Goal: Task Accomplishment & Management: Manage account settings

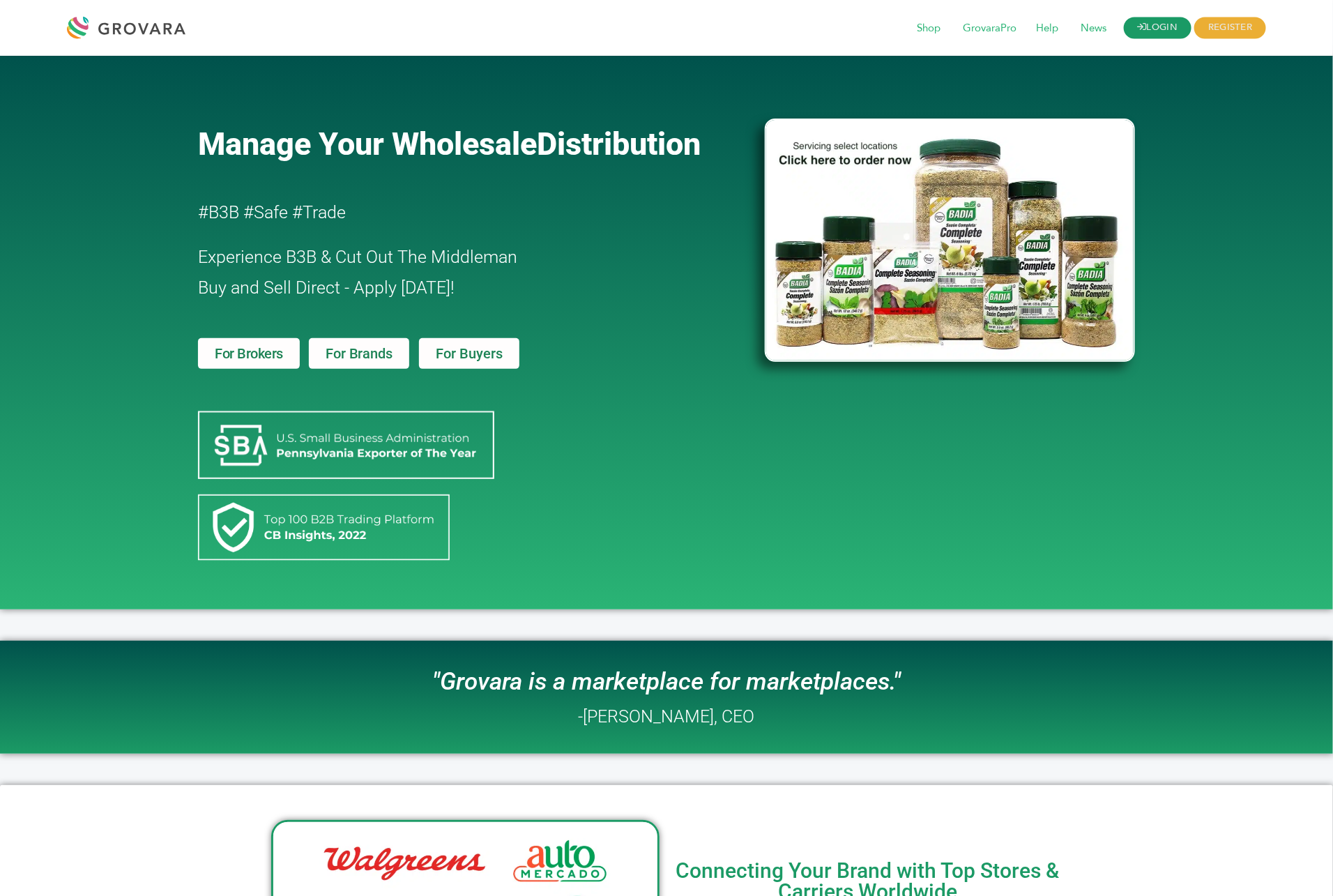
click at [1141, 32] on icon at bounding box center [1142, 27] width 9 height 9
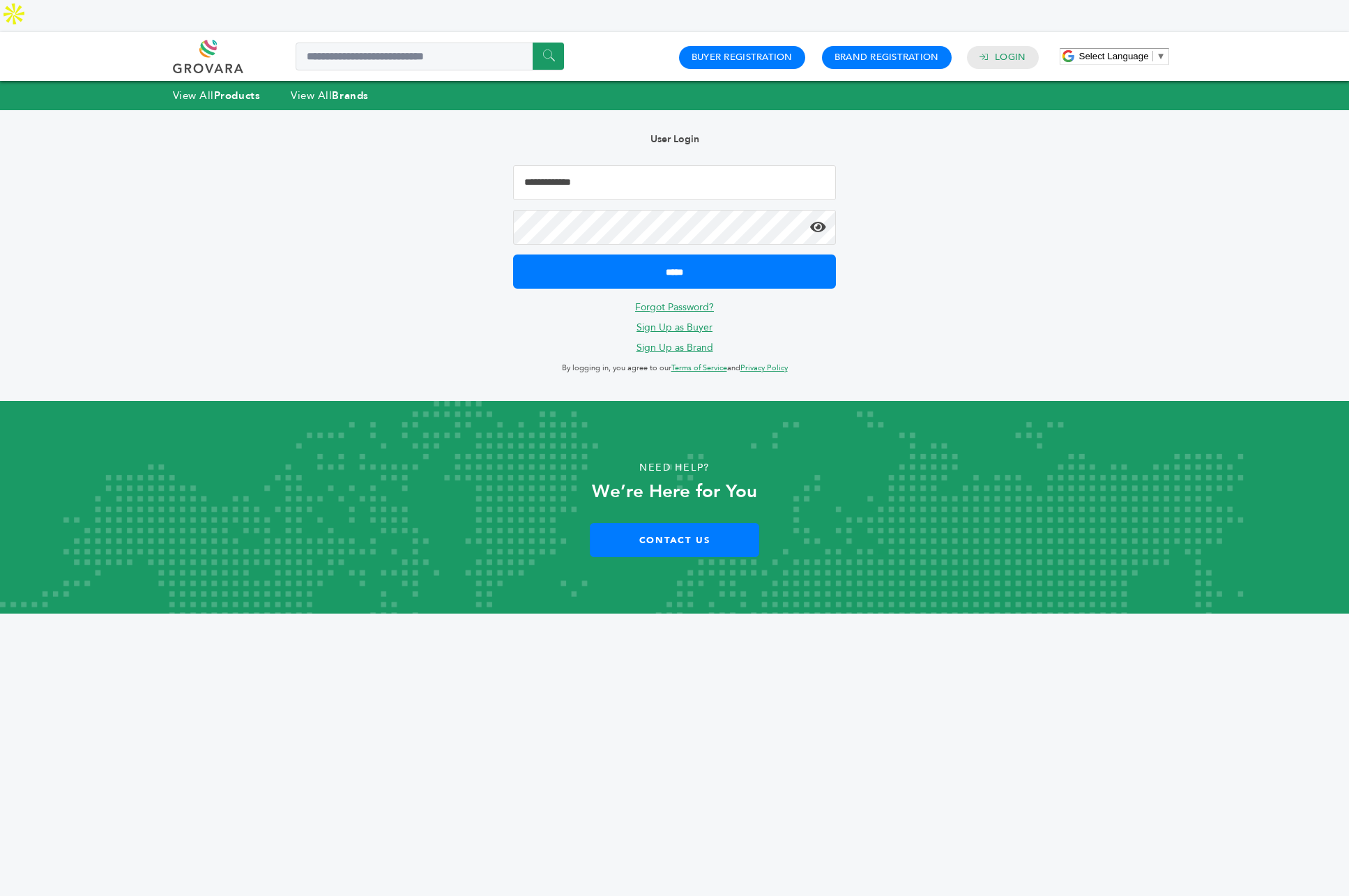
click at [701, 165] on input "Email Address" at bounding box center [675, 183] width 324 height 35
type input "**********"
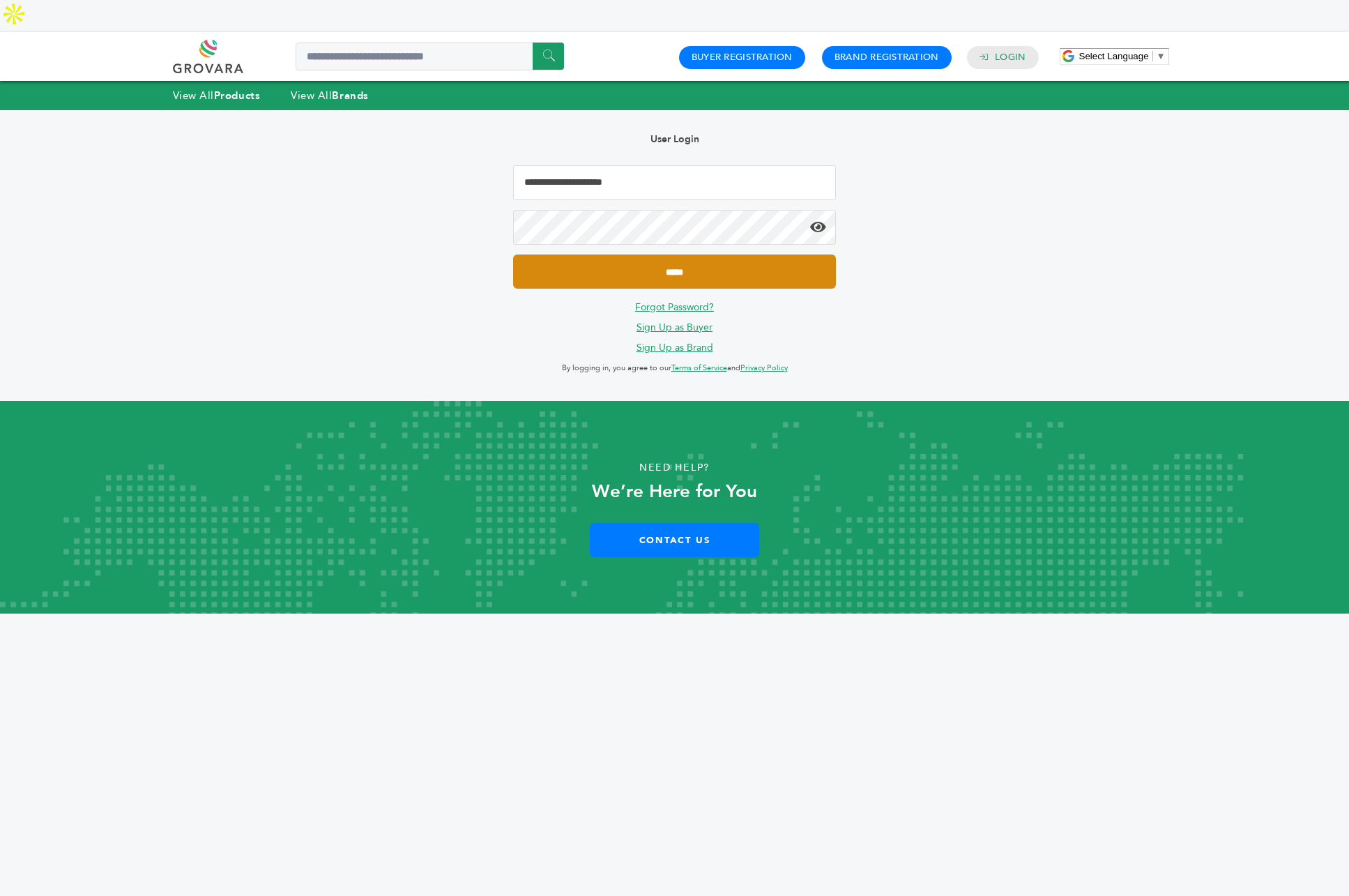
click at [655, 254] on input "*****" at bounding box center [675, 271] width 324 height 34
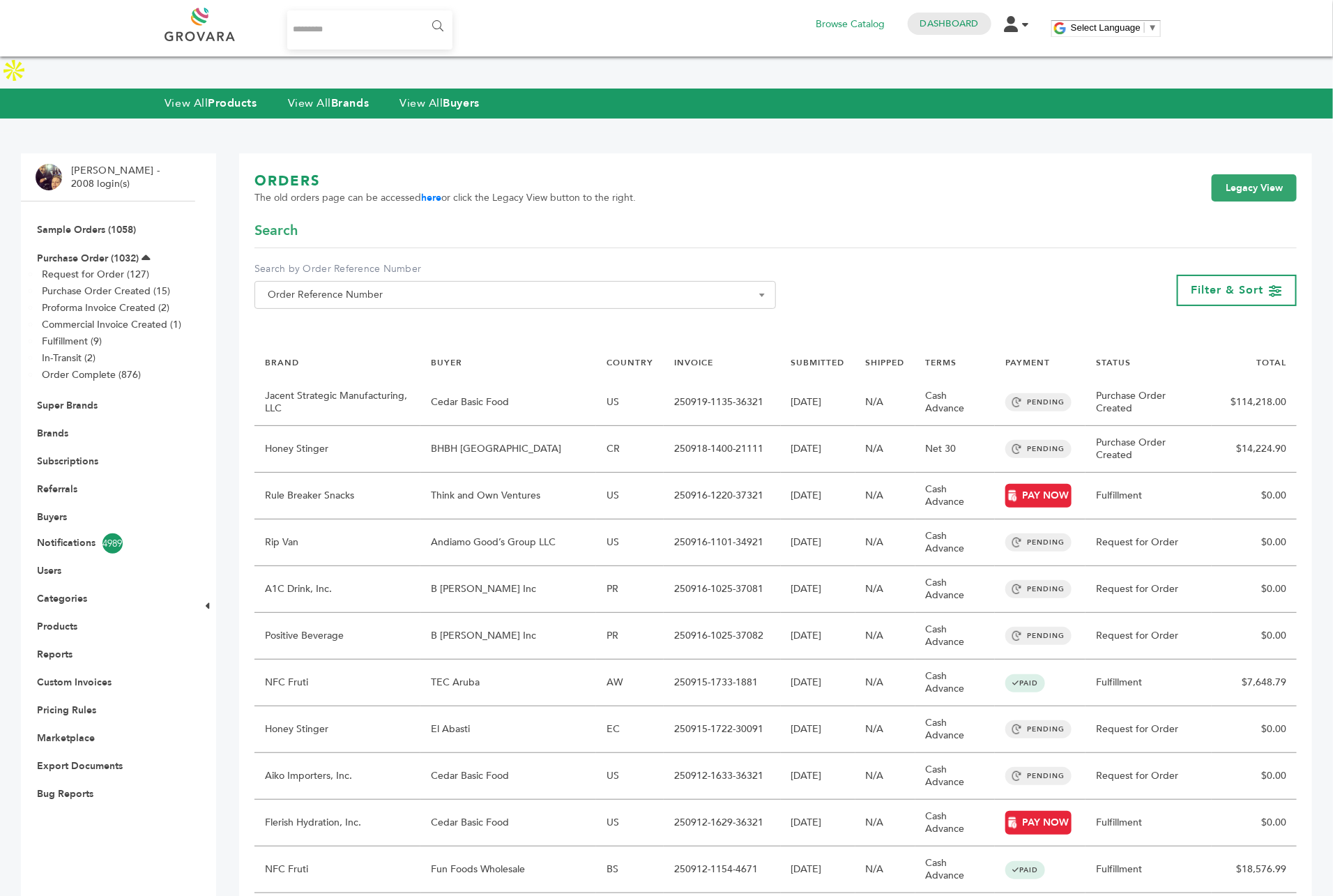
click at [367, 30] on input "Search..." at bounding box center [370, 30] width 165 height 39
type input "*******"
click at [421, 13] on input "******" at bounding box center [437, 26] width 32 height 28
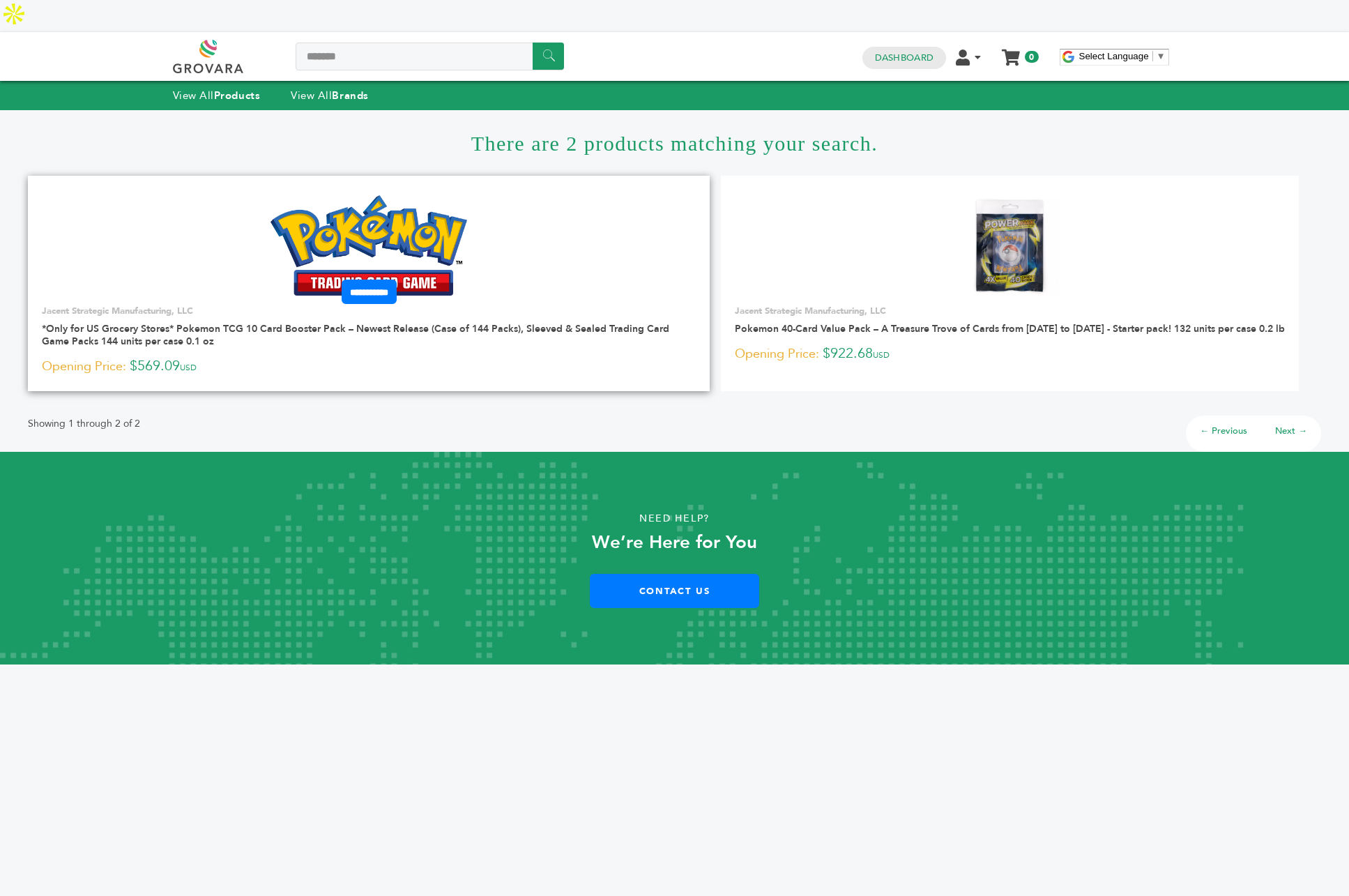
click at [375, 205] on img at bounding box center [368, 245] width 197 height 100
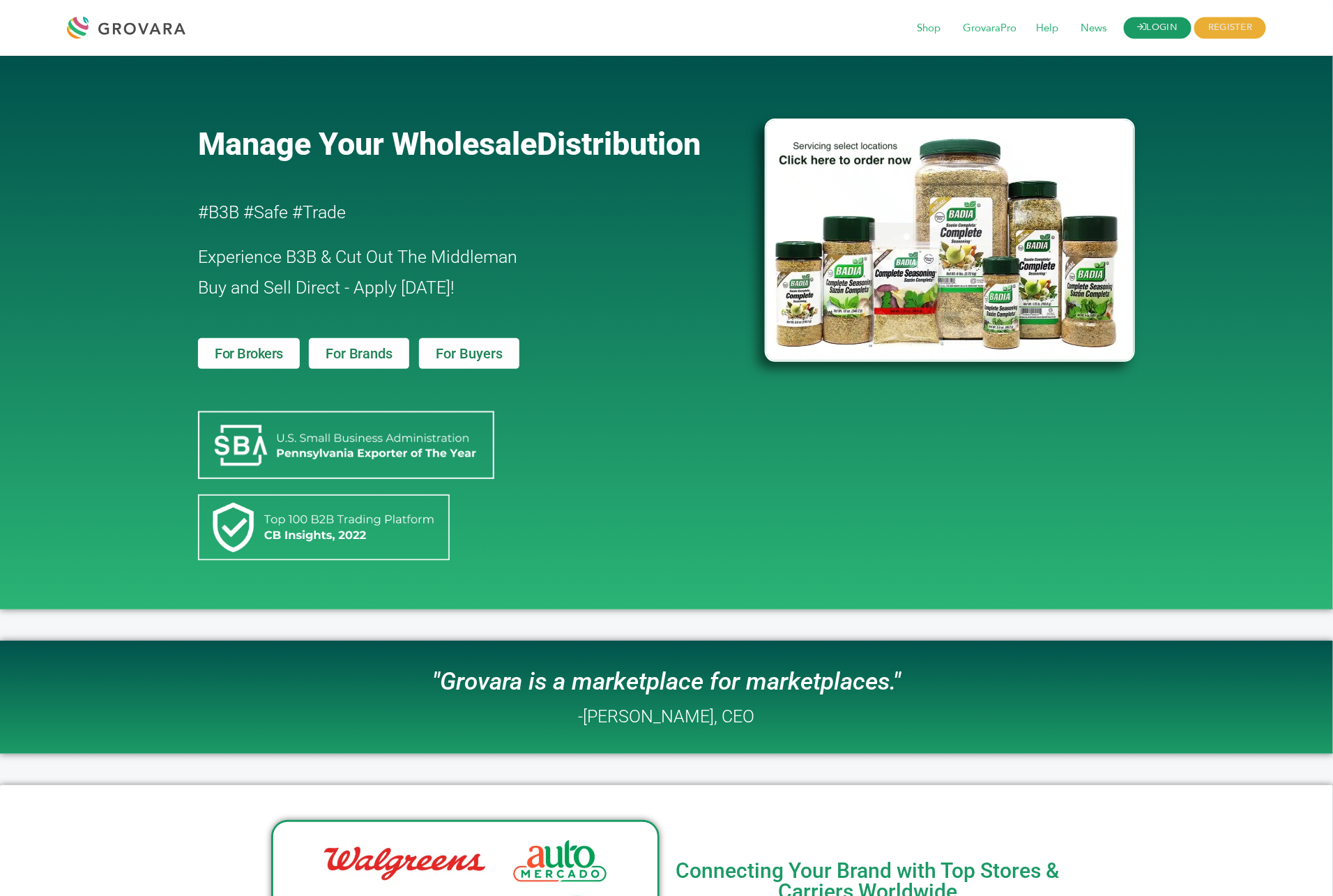
click at [1147, 29] on link "LOGIN" at bounding box center [1158, 28] width 69 height 22
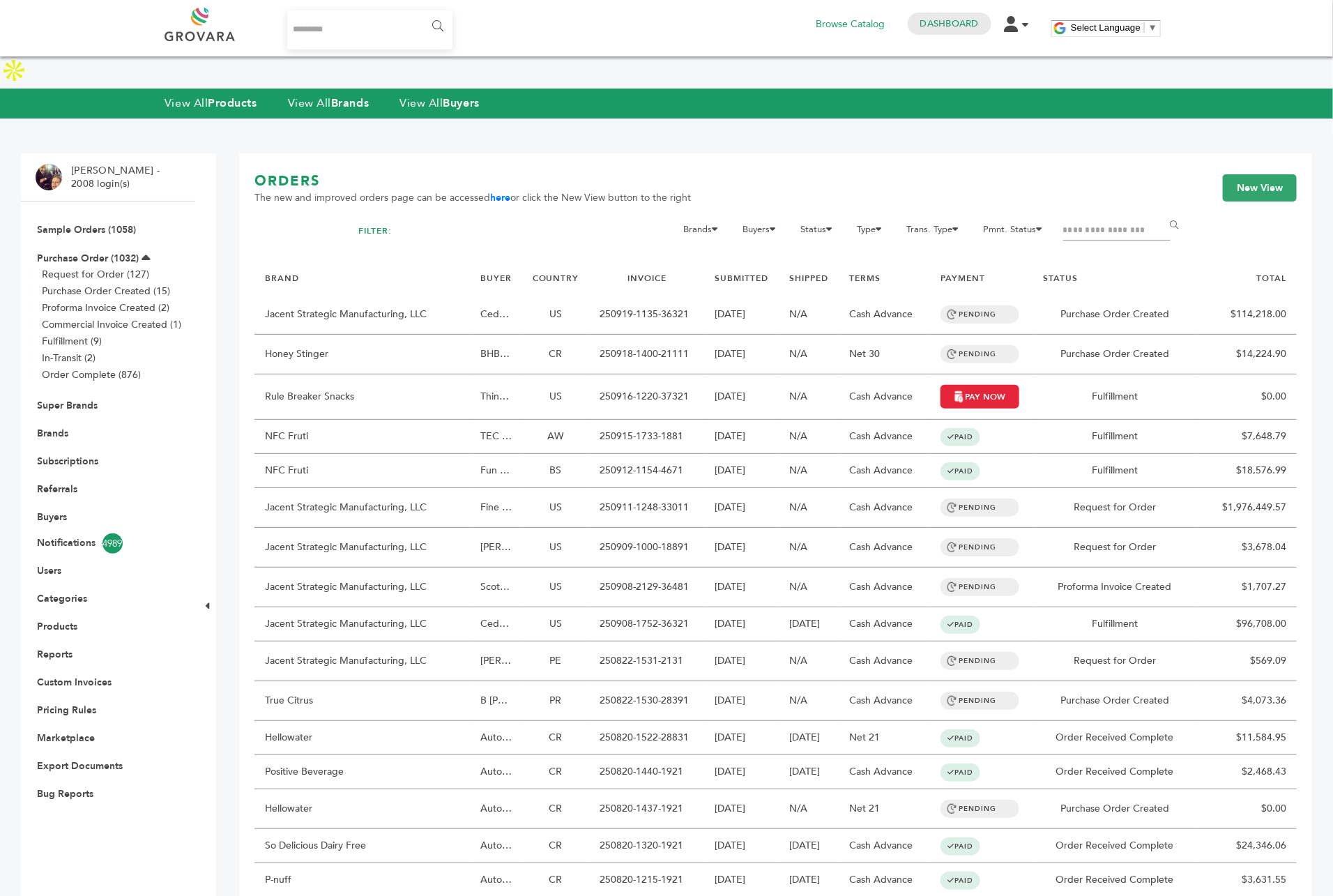
click at [328, 32] on input "Search..." at bounding box center [370, 30] width 165 height 39
type input "*******"
click at [102, 251] on link "Purchase Order (1032)" at bounding box center [88, 258] width 102 height 14
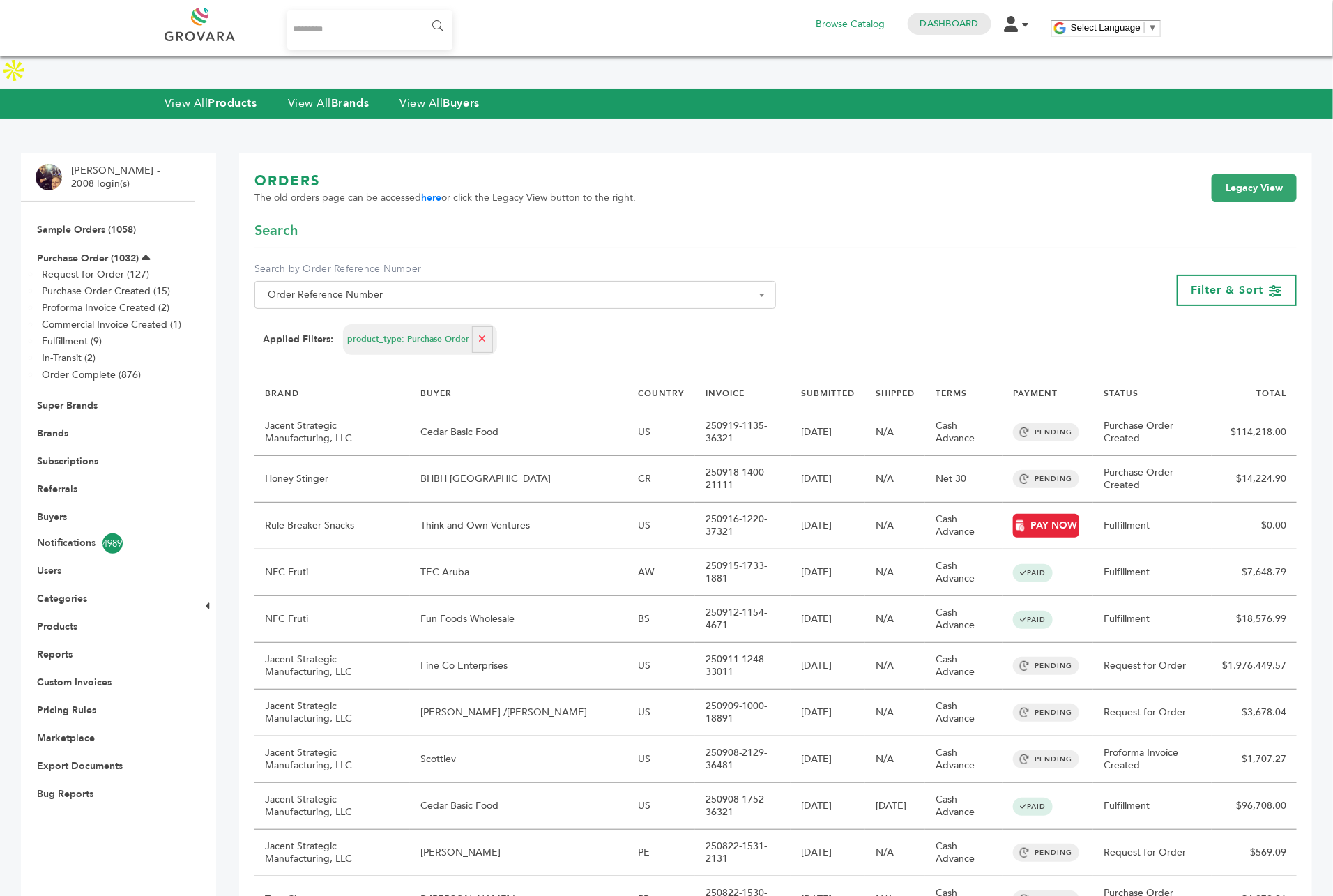
click at [102, 251] on link "Purchase Order (1032)" at bounding box center [88, 258] width 102 height 14
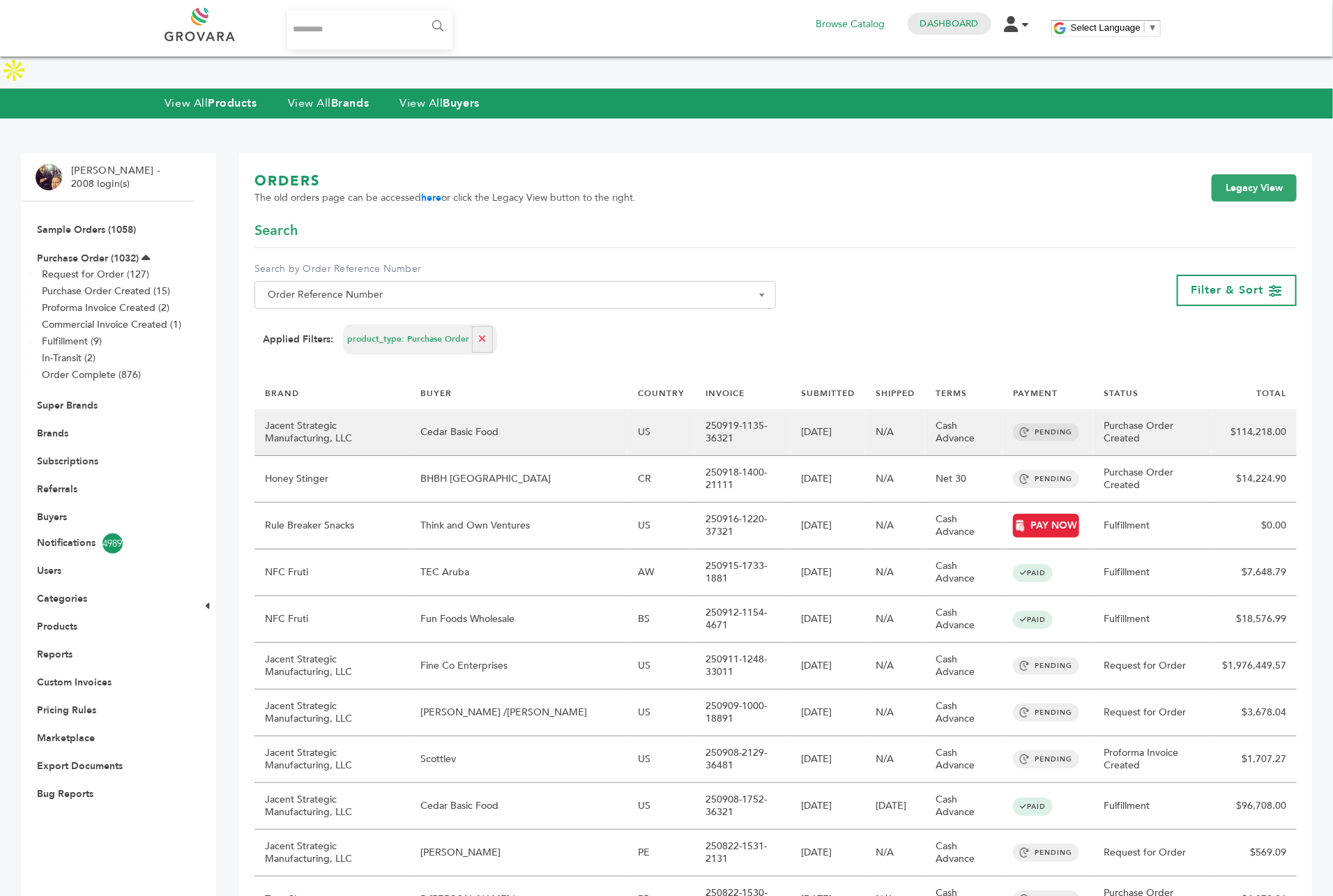
click at [499, 409] on td "Cedar Basic Food" at bounding box center [519, 433] width 217 height 47
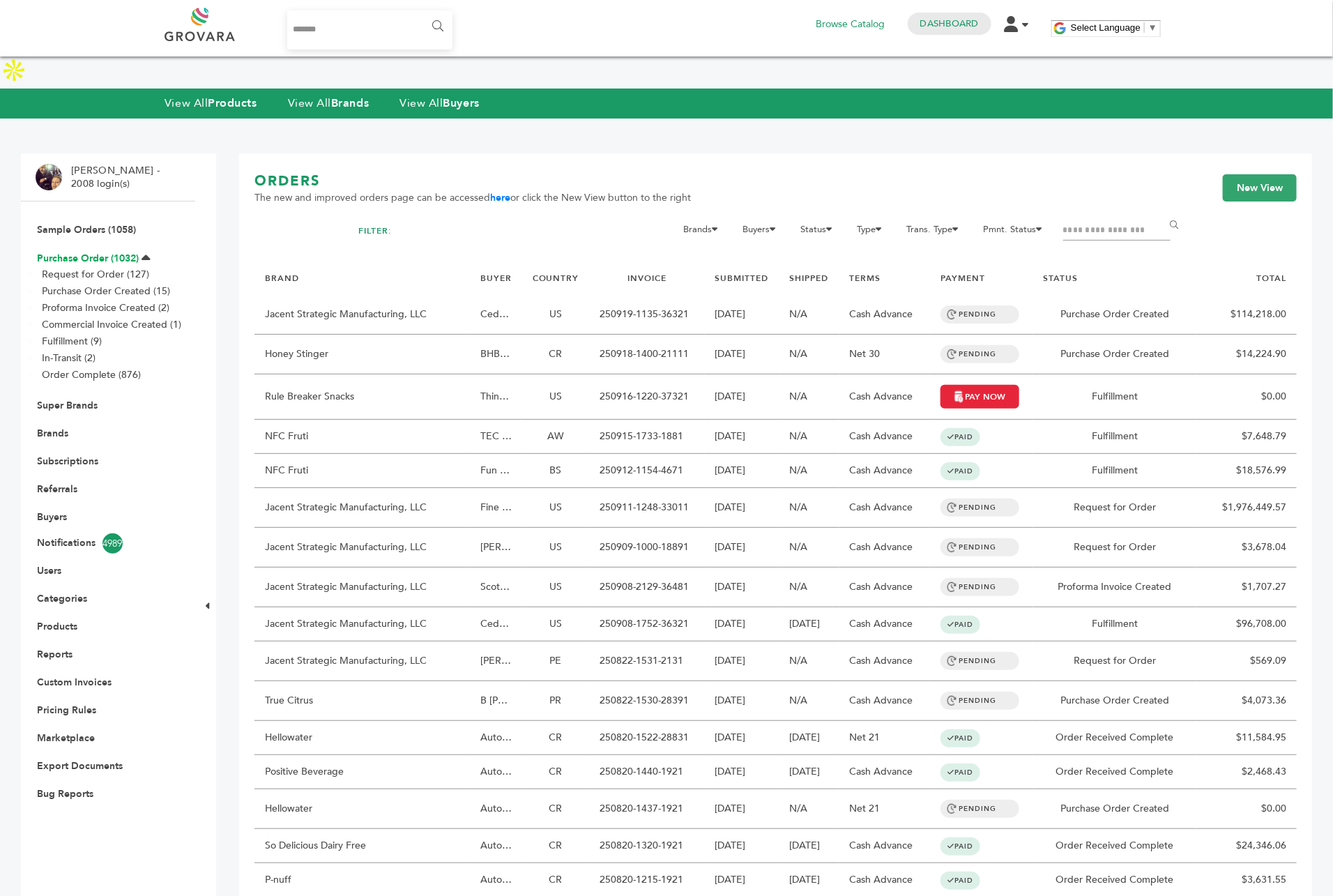
click at [115, 251] on link "Purchase Order (1032)" at bounding box center [88, 258] width 102 height 14
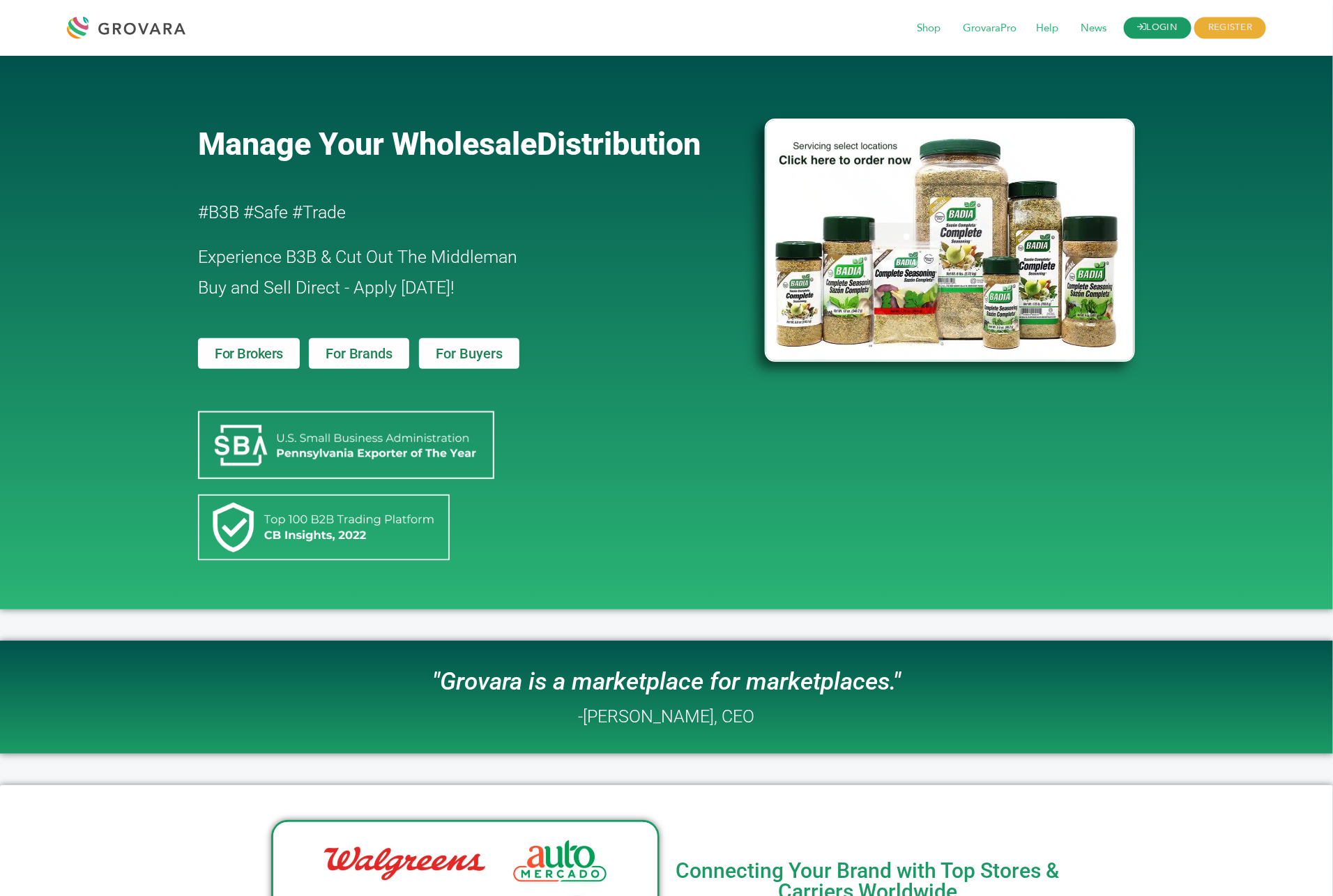
click at [1163, 21] on link "LOGIN" at bounding box center [1158, 28] width 69 height 22
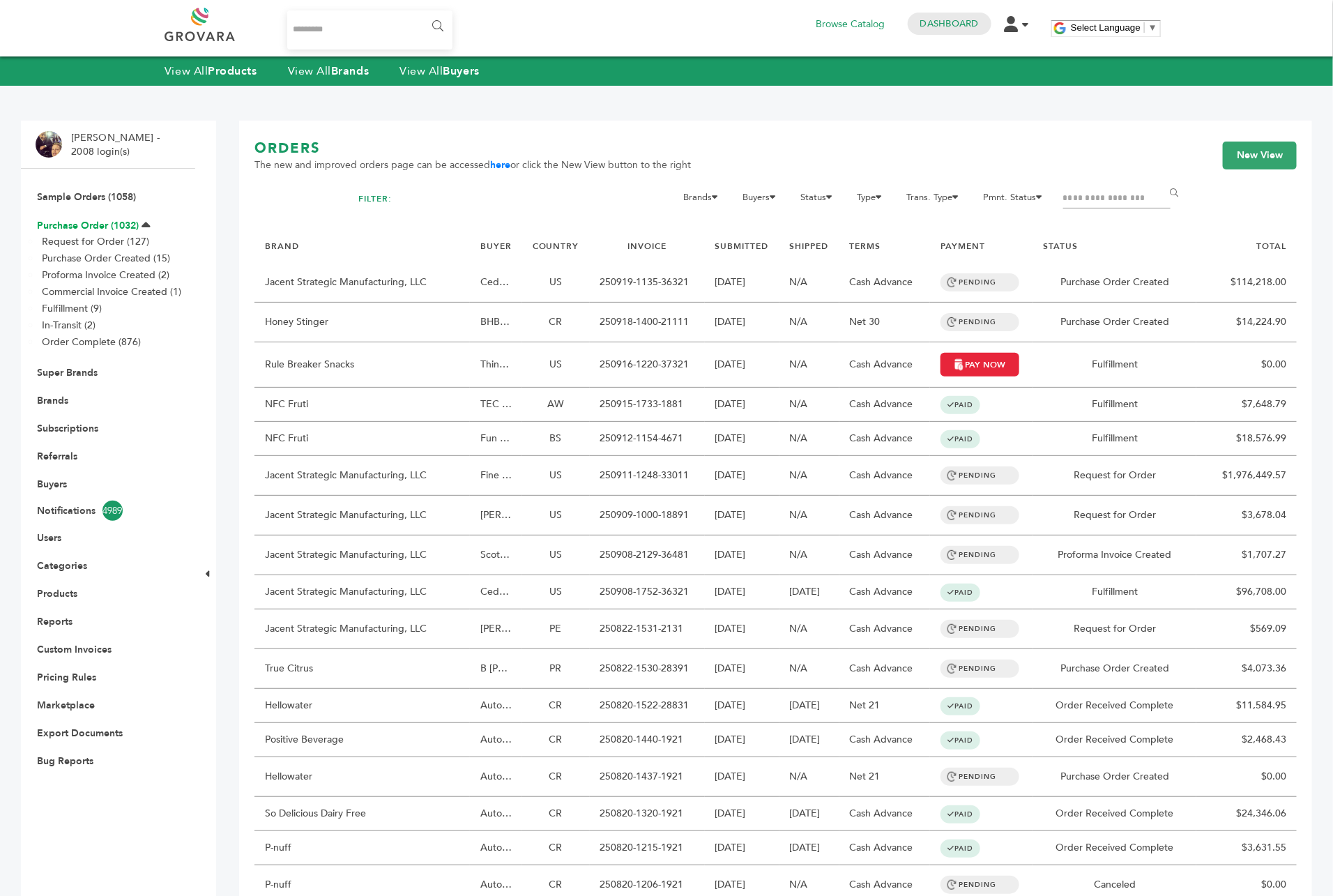
click at [119, 226] on link "Purchase Order (1032)" at bounding box center [88, 226] width 102 height 14
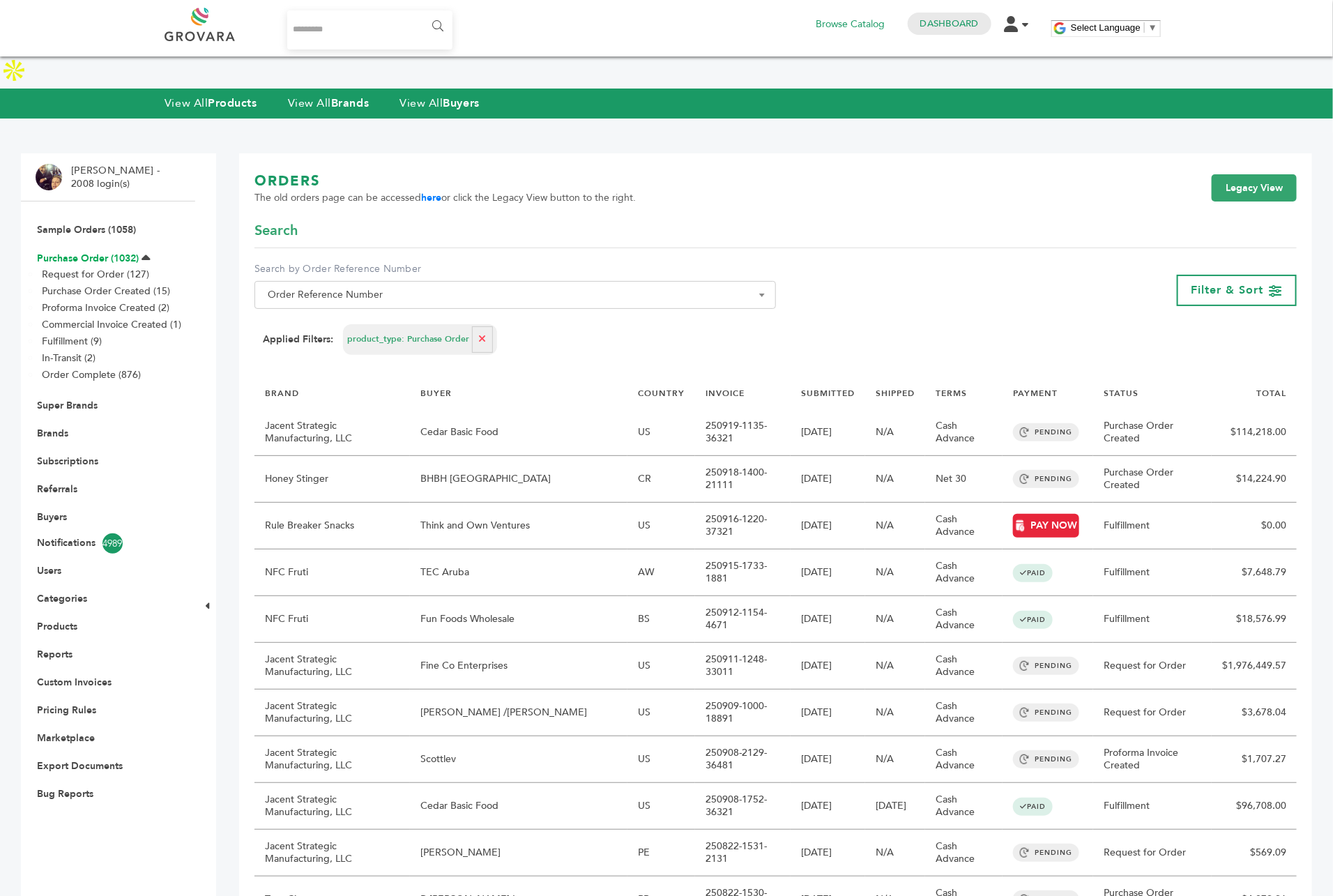
click at [106, 251] on link "Purchase Order (1032)" at bounding box center [88, 258] width 102 height 14
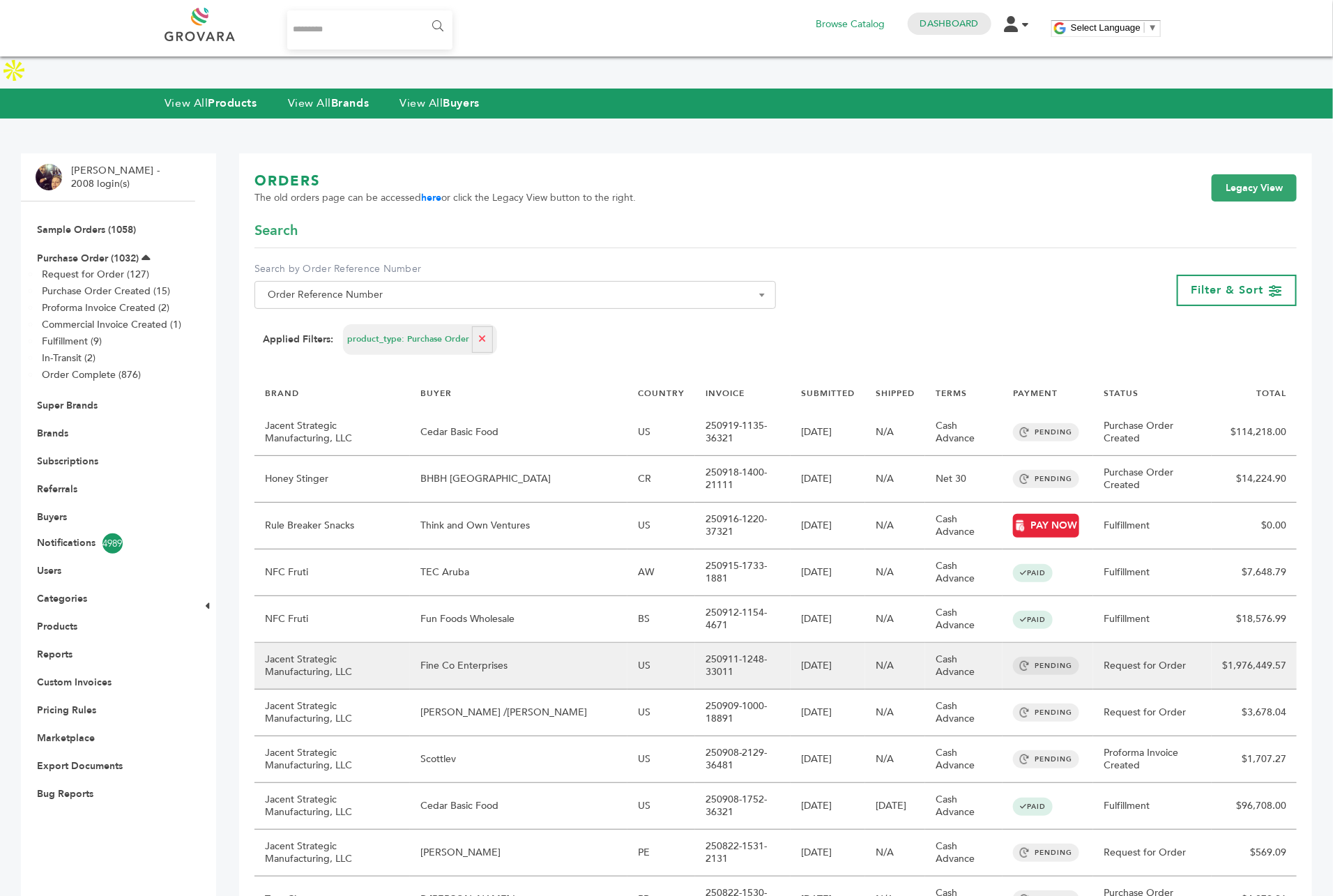
click at [593, 643] on td "Fine Co Enterprises" at bounding box center [519, 667] width 217 height 47
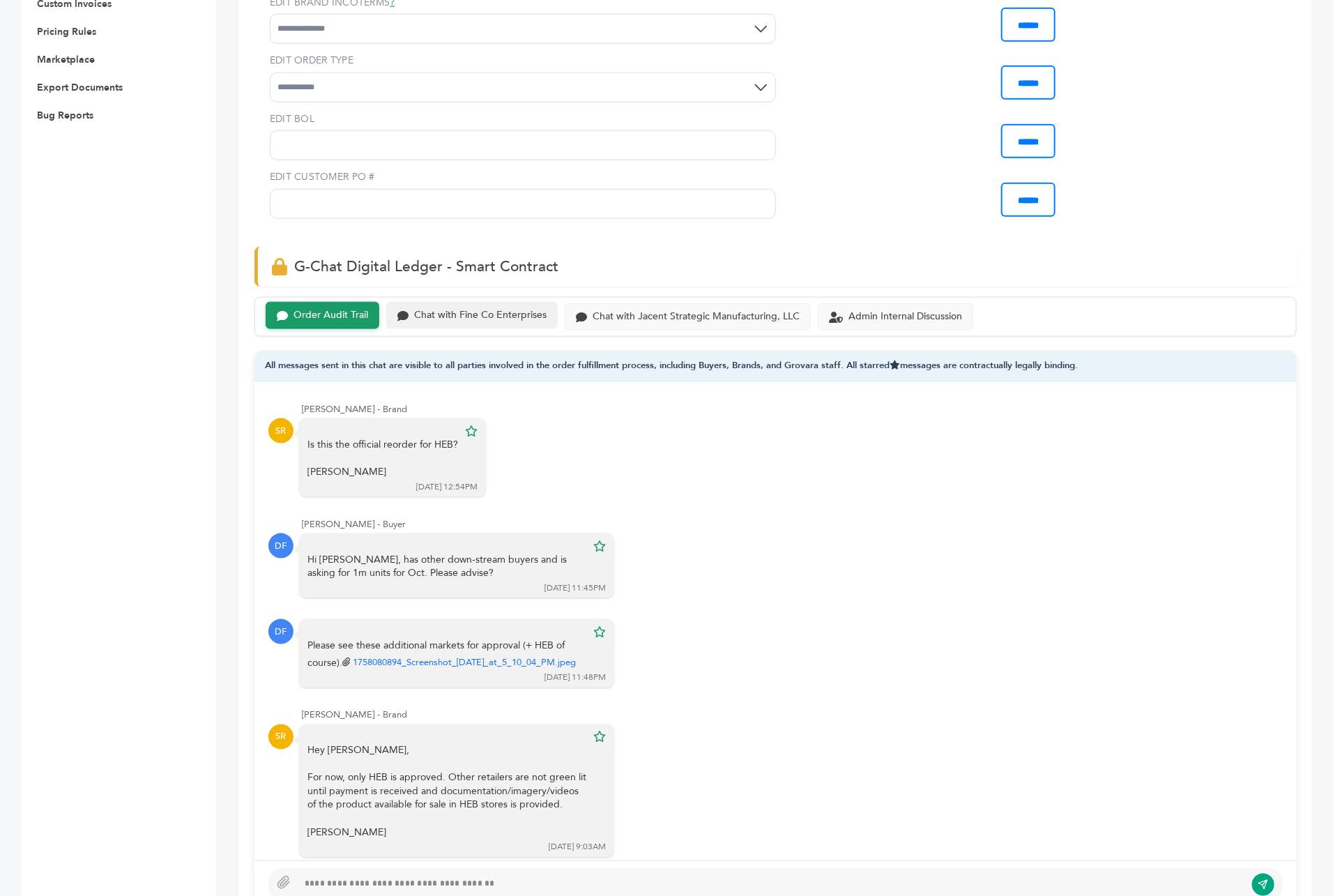
click at [499, 309] on div "Chat with Fine Co Enterprises" at bounding box center [480, 316] width 132 height 12
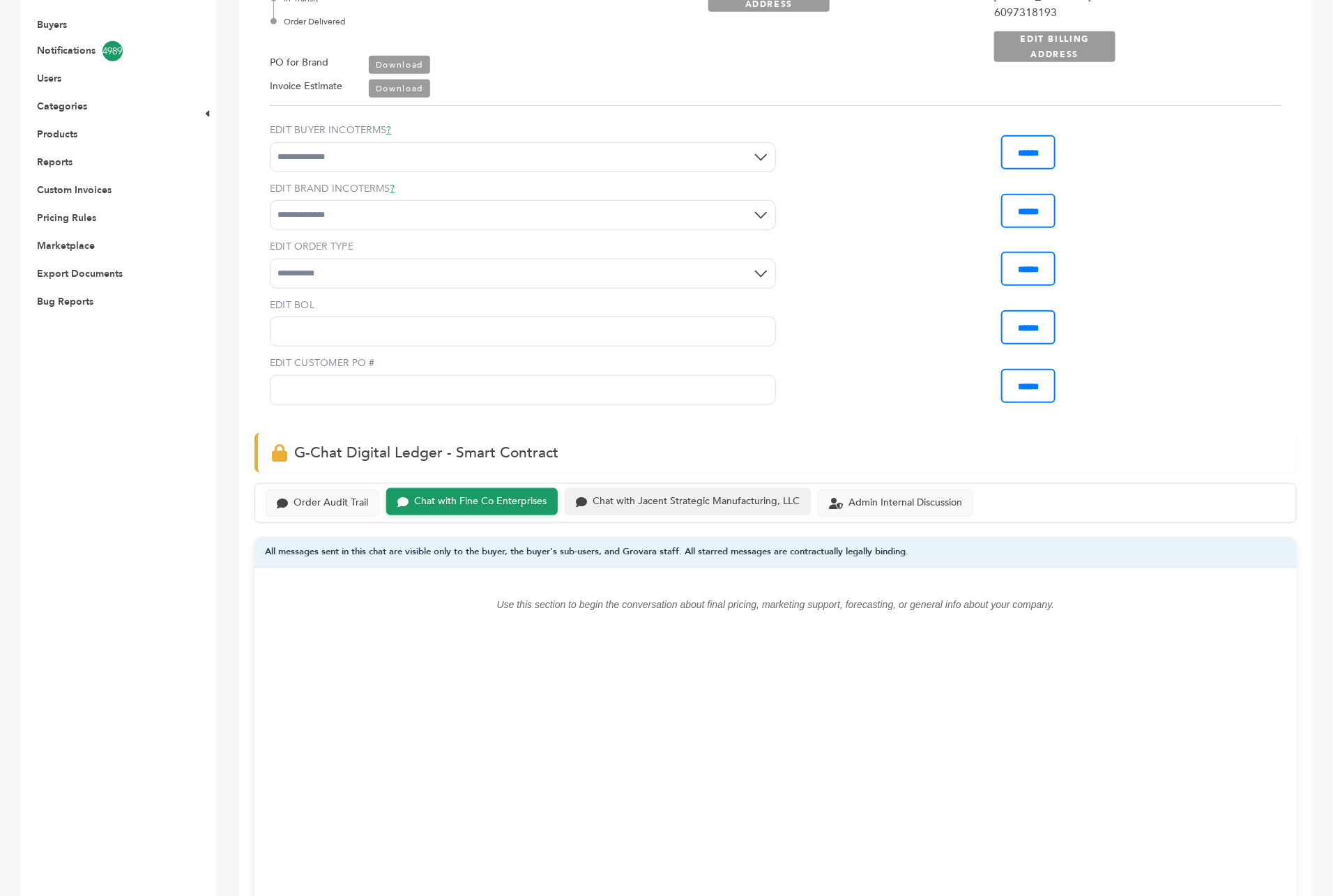
click at [667, 496] on div "Chat with Jacent Strategic Manufacturing, LLC" at bounding box center [696, 502] width 207 height 12
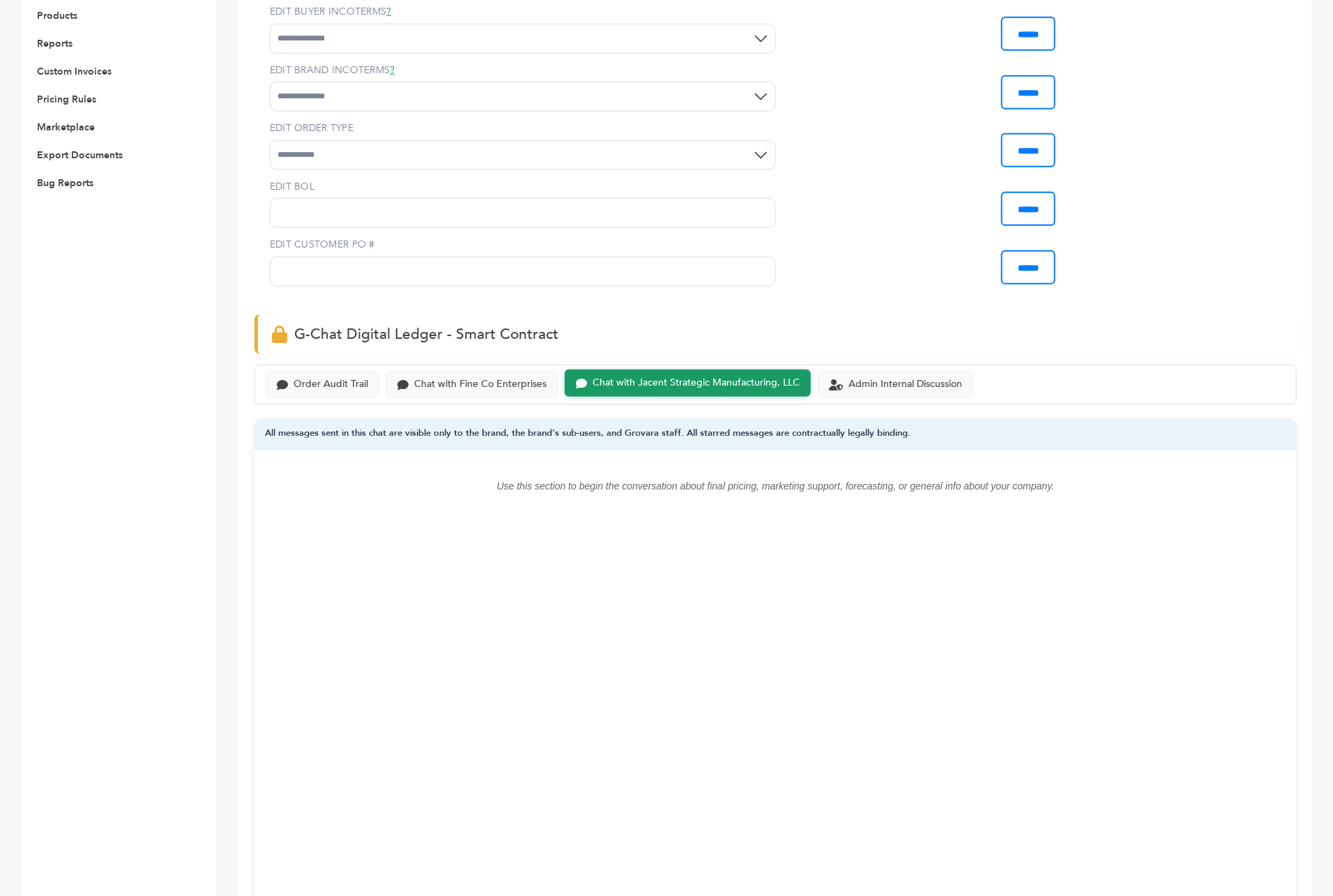
scroll to position [638, 0]
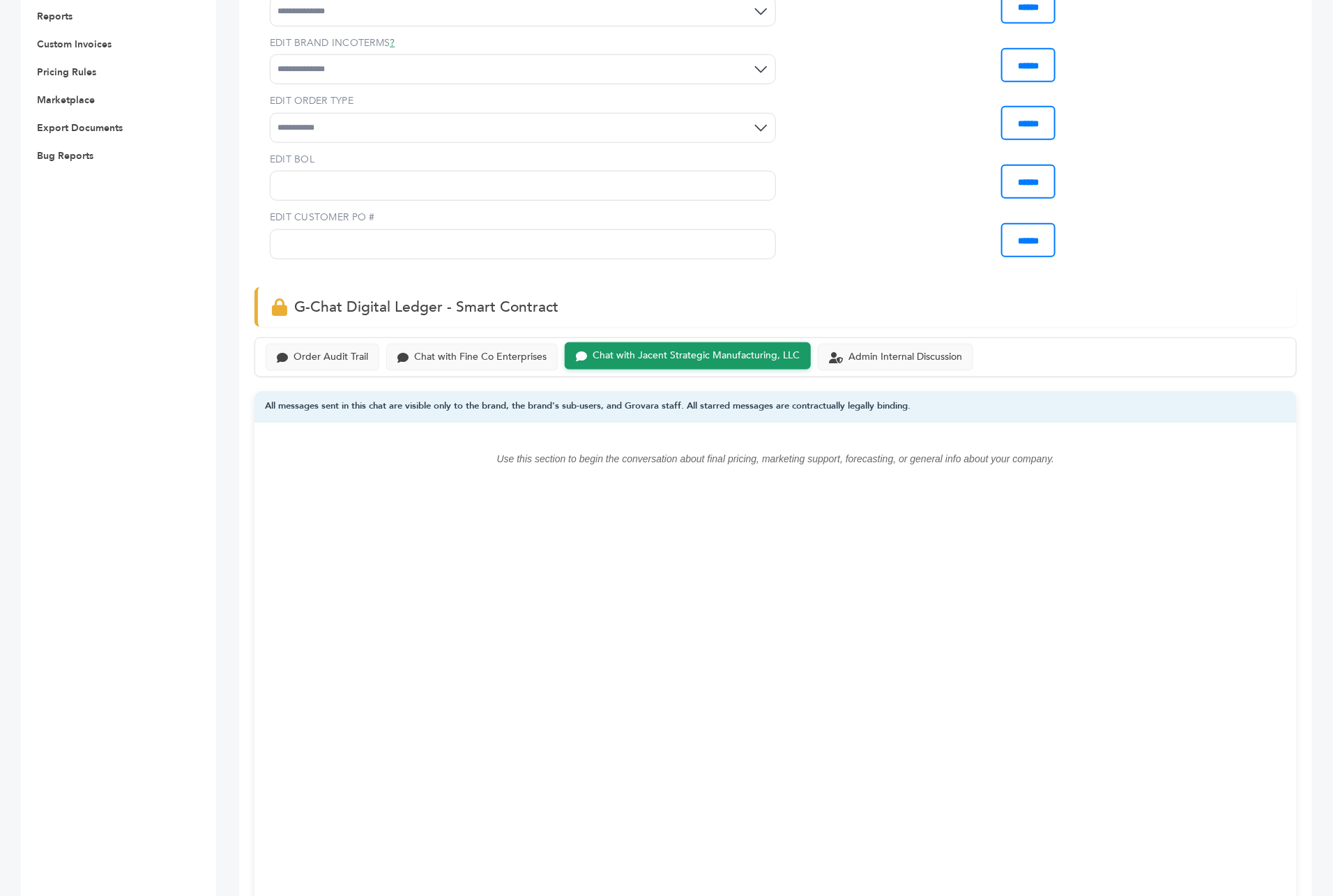
click at [873, 338] on div "Order Audit Trail Chat with Fine Co Enterprises Chat with Jacent Strategic Manu…" at bounding box center [775, 357] width 1042 height 40
click at [871, 342] on div "Admin Internal Discussion" at bounding box center [895, 356] width 155 height 27
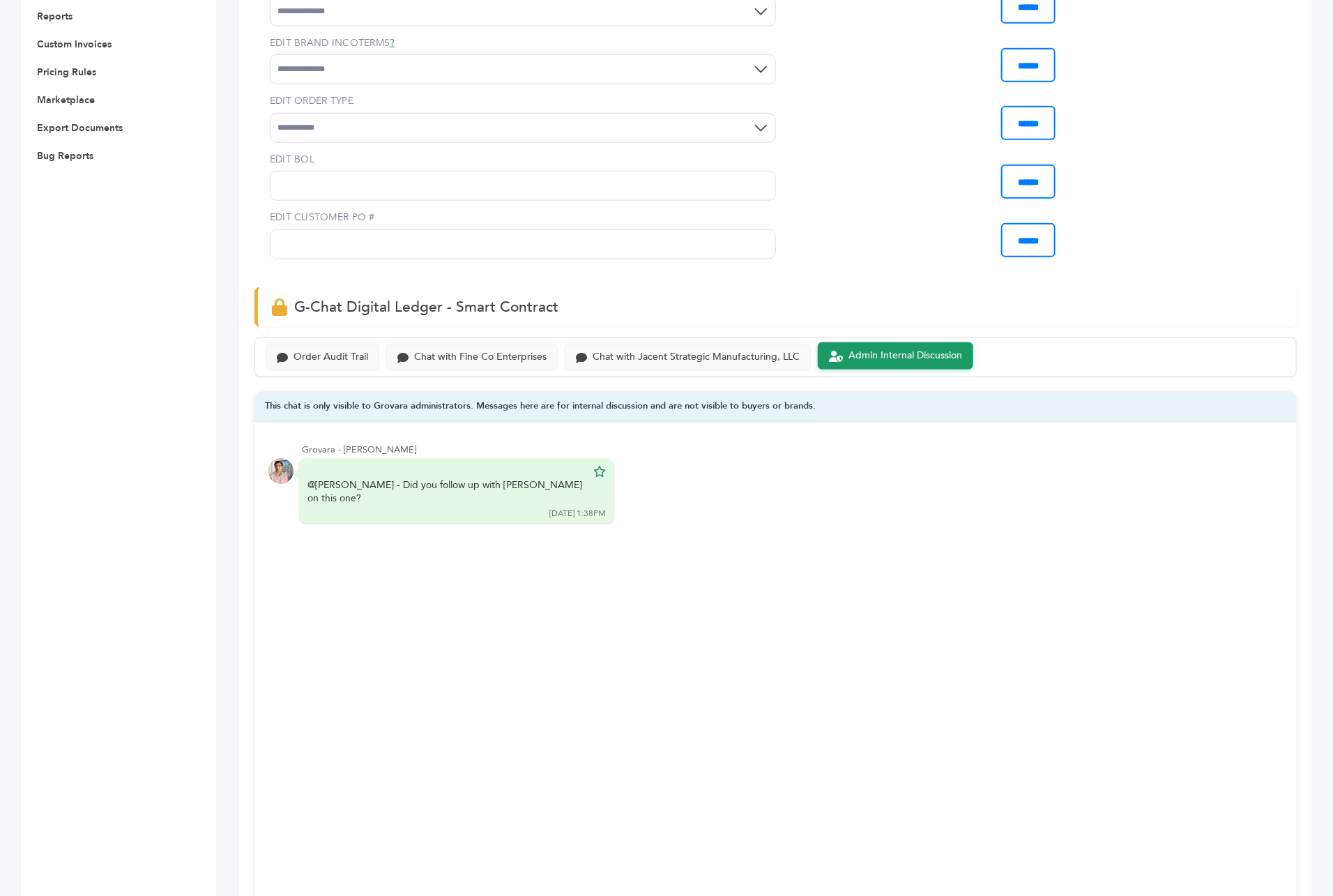
click at [324, 337] on div "Order Audit Trail Chat with Fine Co Enterprises Chat with Jacent Strategic Manu…" at bounding box center [775, 357] width 1042 height 40
click at [324, 350] on div "Order Audit Trail" at bounding box center [331, 356] width 75 height 12
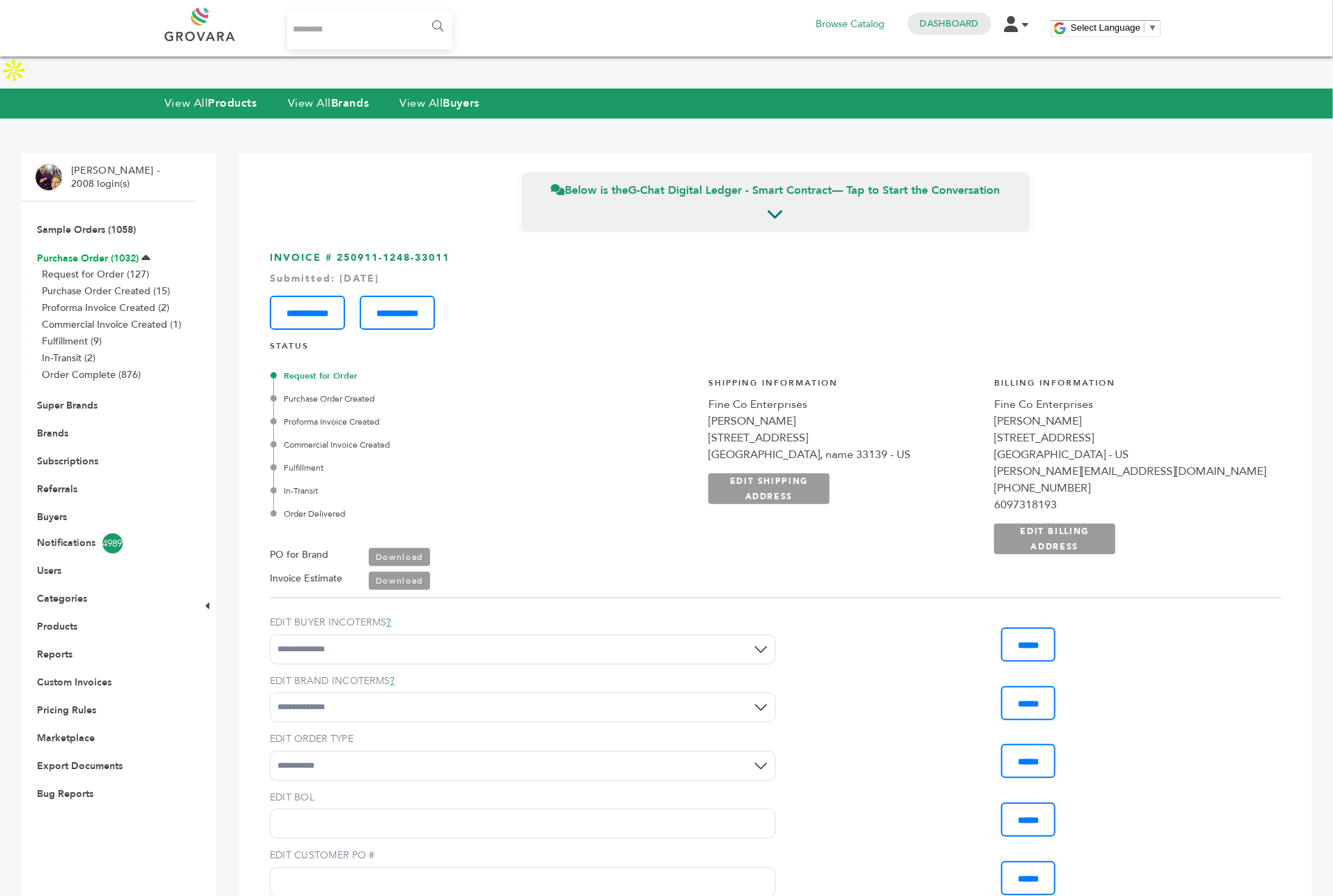
click at [115, 251] on link "Purchase Order (1032)" at bounding box center [88, 258] width 102 height 14
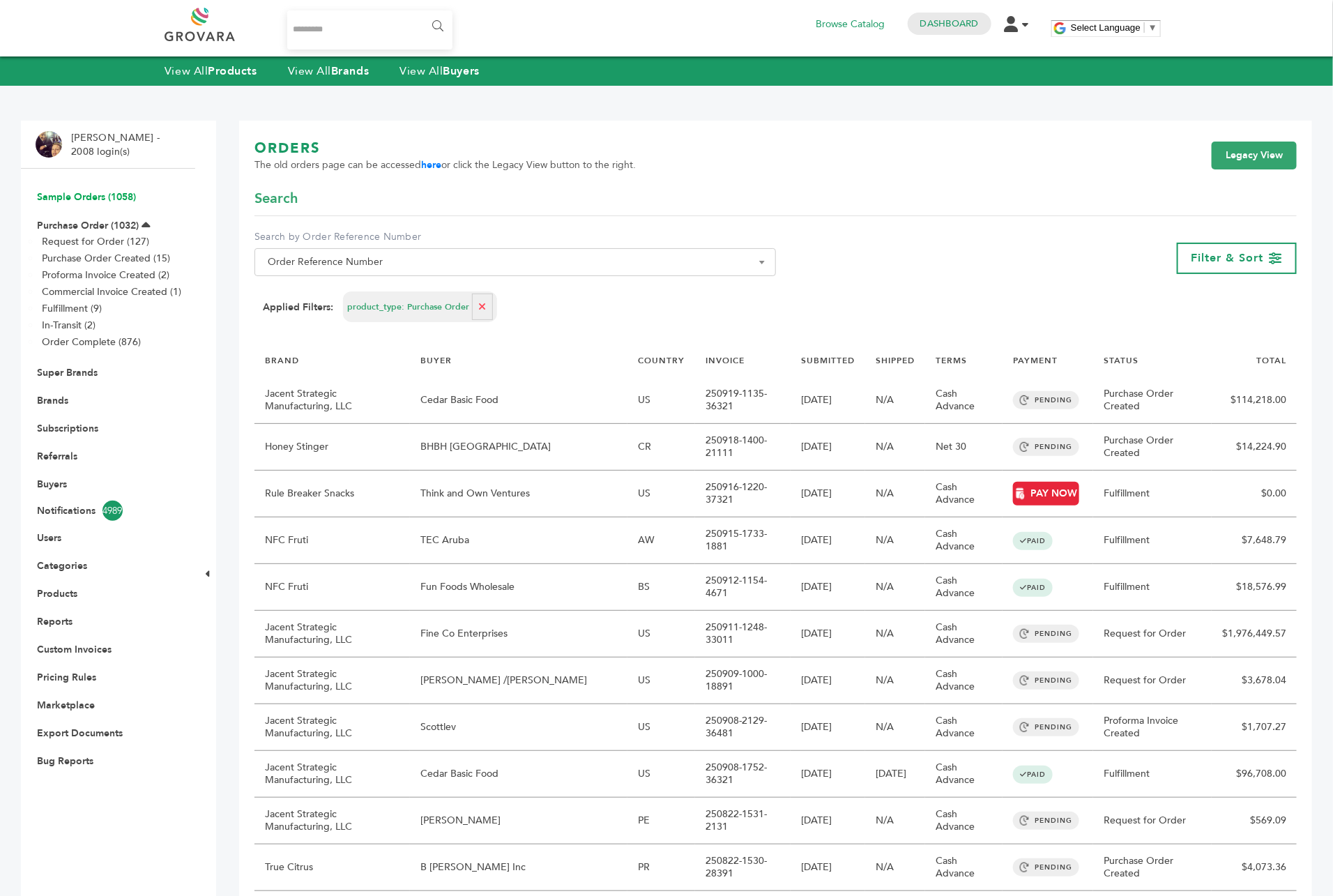
click at [85, 192] on link "Sample Orders (1058)" at bounding box center [86, 197] width 99 height 14
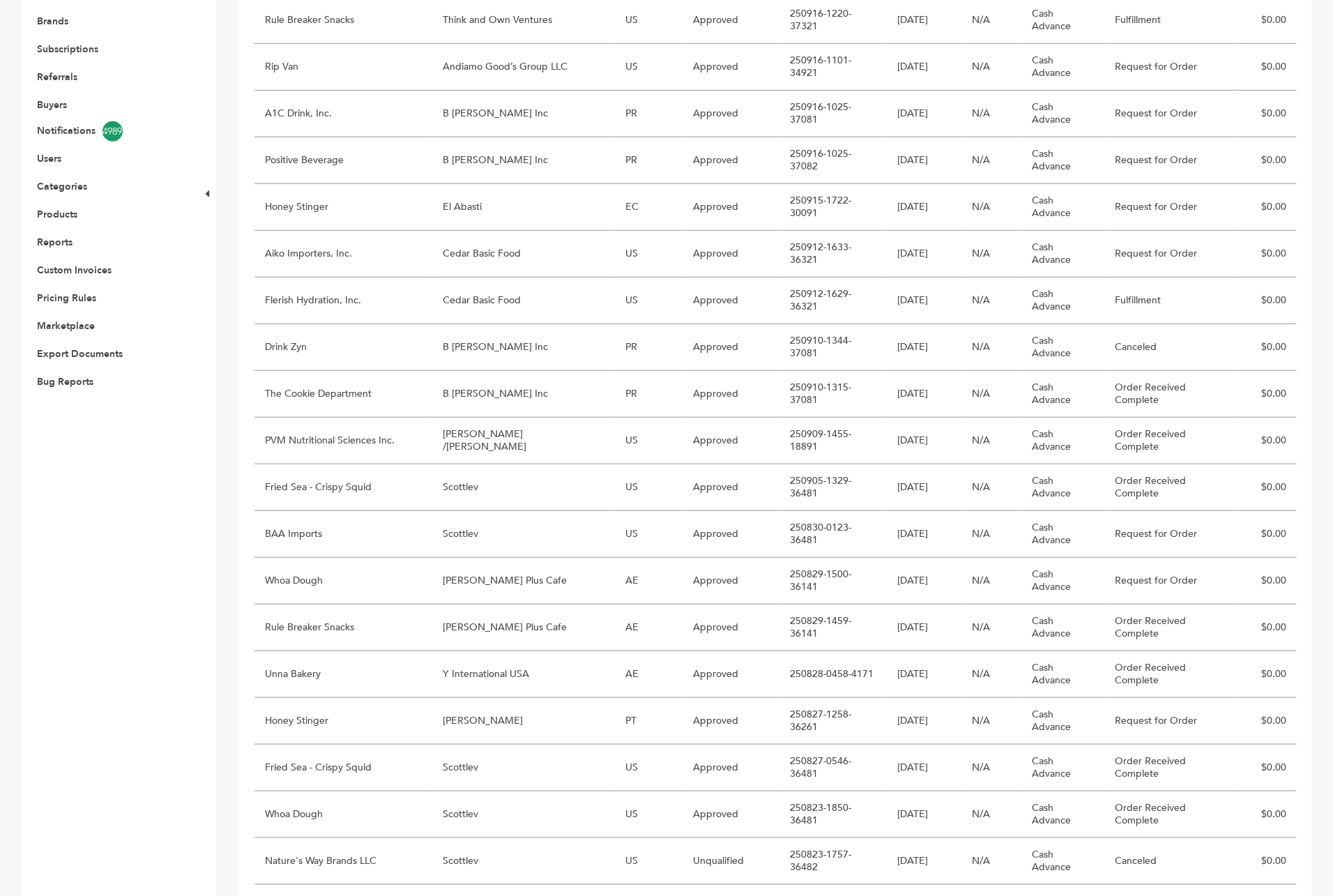
scroll to position [416, 0]
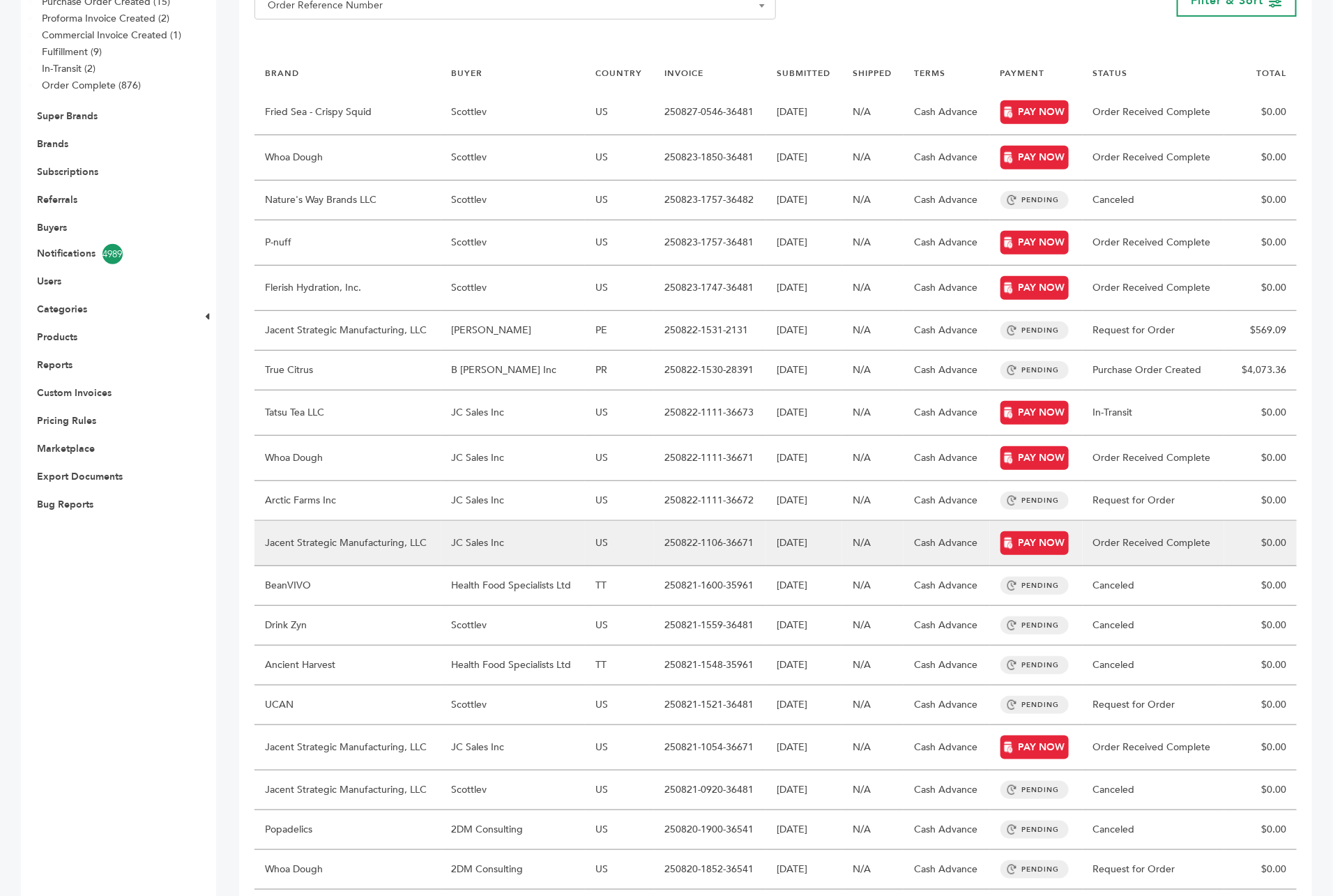
scroll to position [295, 0]
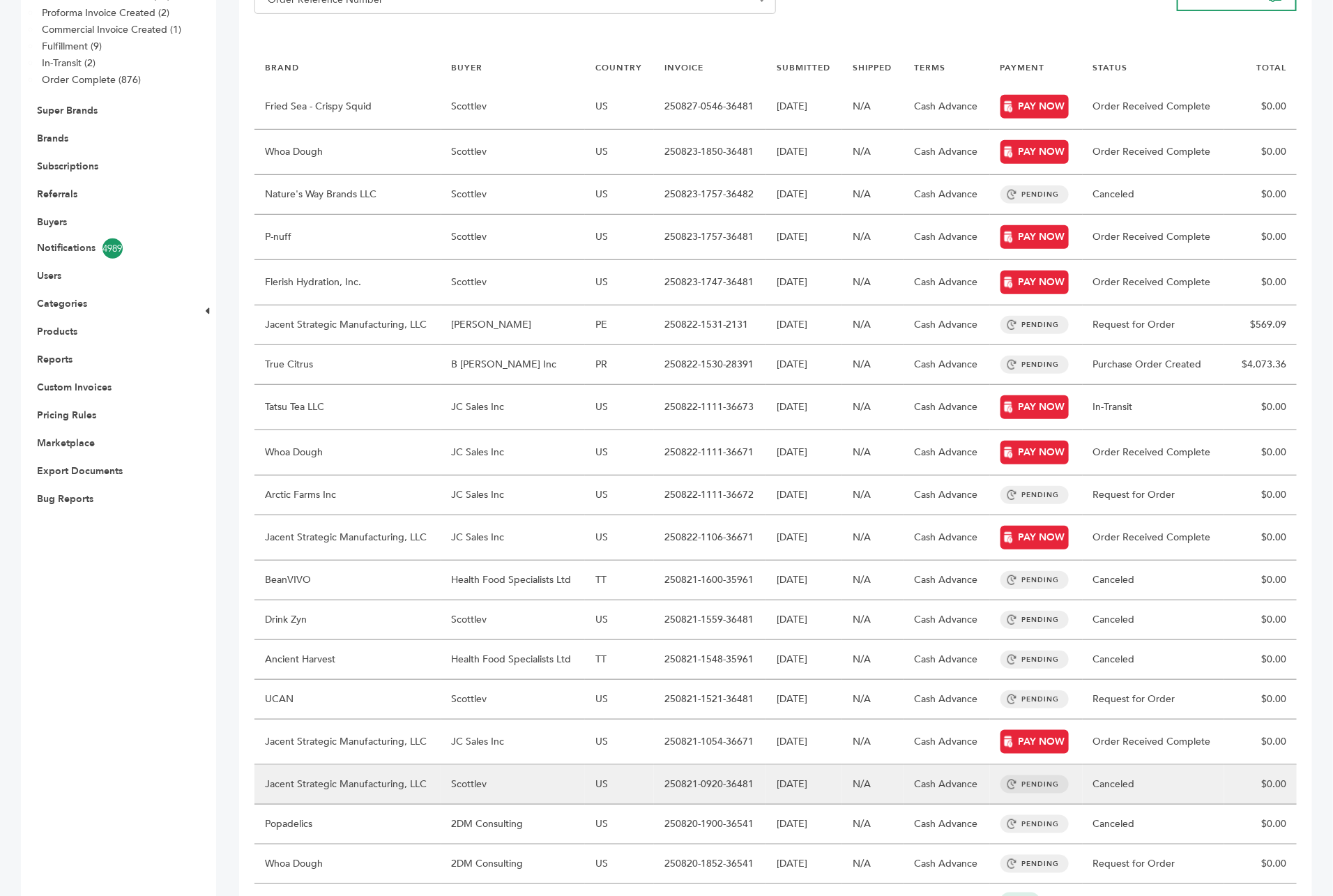
click at [524, 765] on td "Scottlev" at bounding box center [513, 784] width 143 height 40
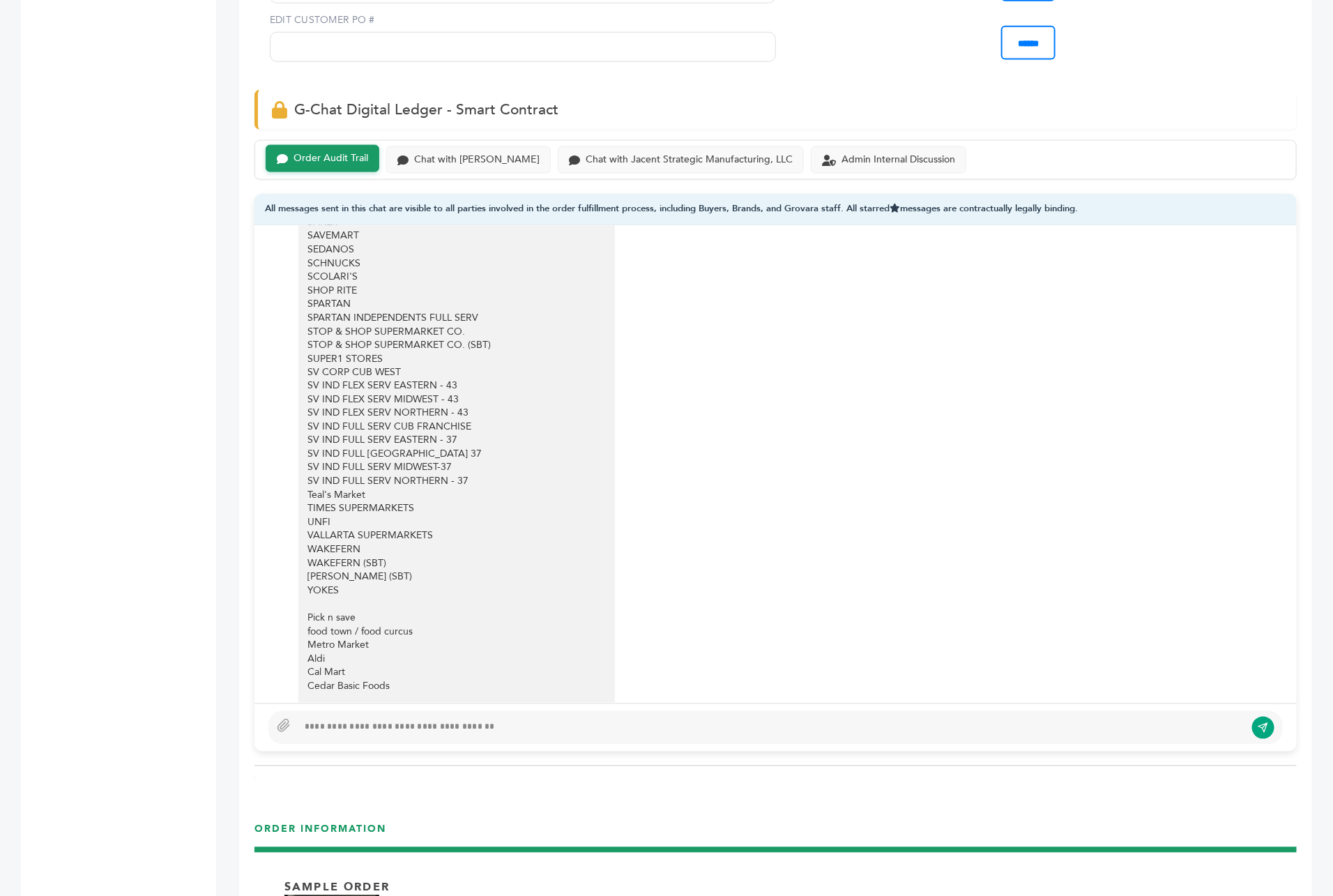
scroll to position [4961, 0]
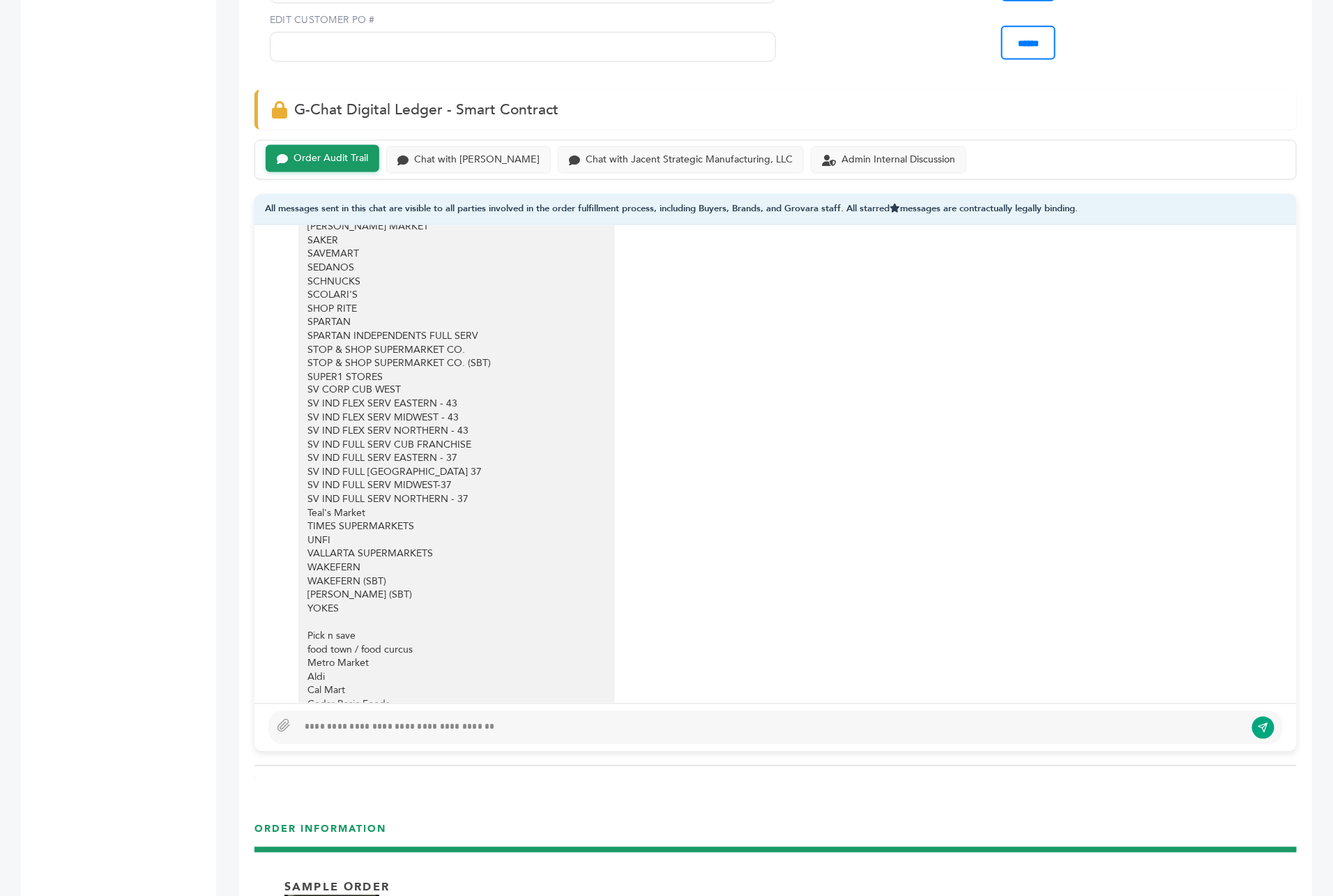
click at [315, 697] on div "Cedar Basic Foods HEB" at bounding box center [446, 718] width 279 height 41
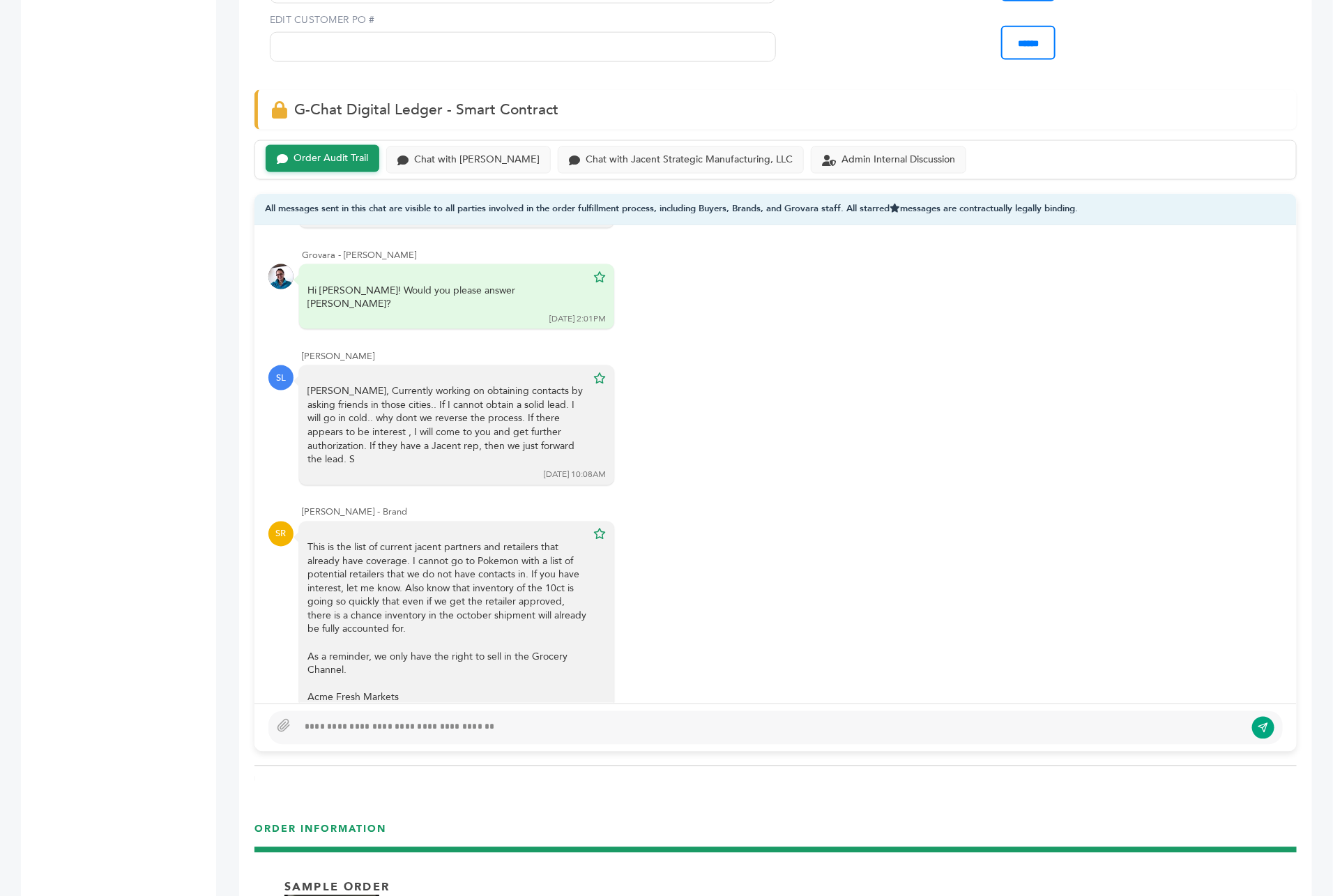
scroll to position [2999, 0]
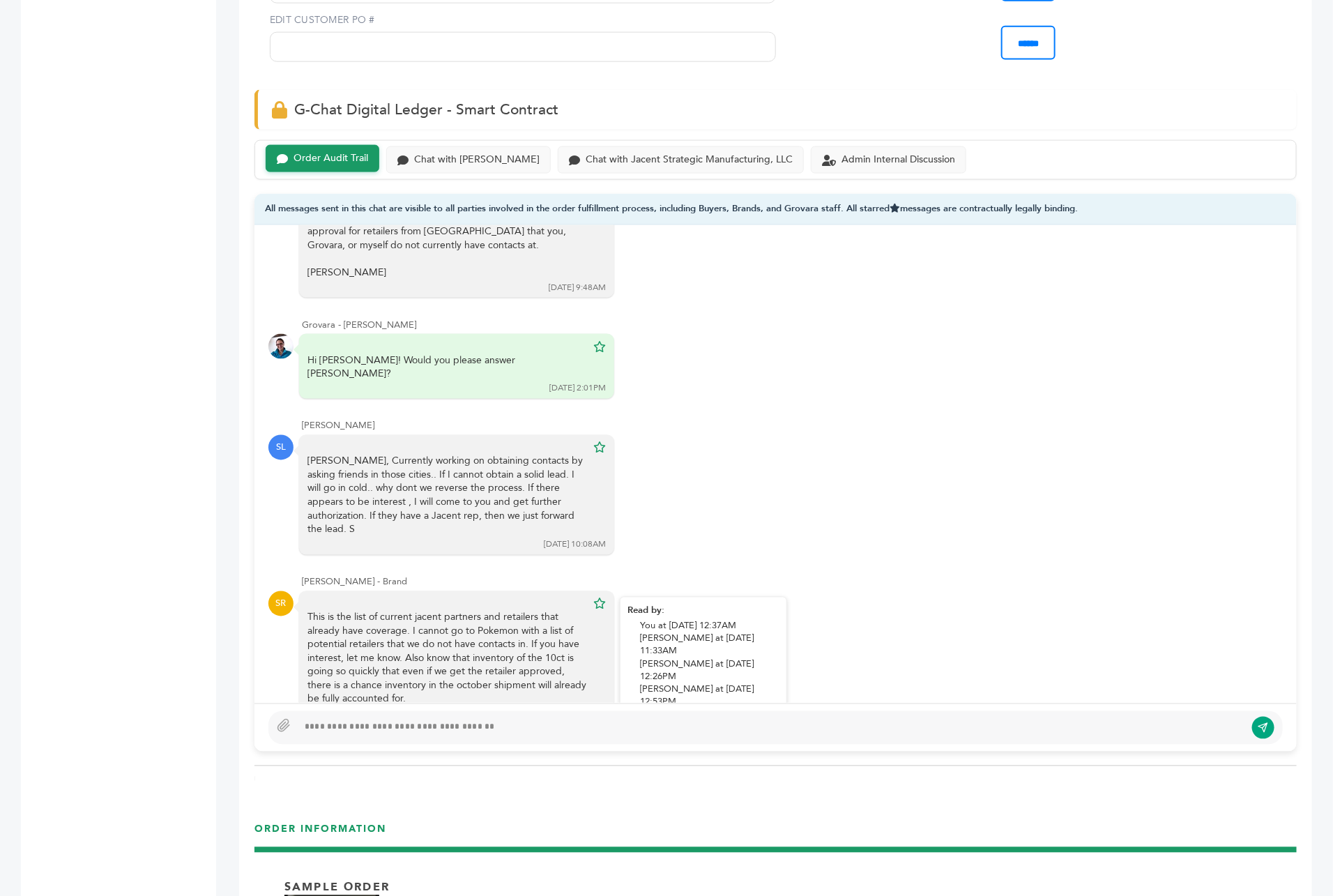
drag, startPoint x: 314, startPoint y: 543, endPoint x: 306, endPoint y: 591, distance: 48.7
copy div "Acme Fresh Markets AS-ALASKA AS-BALDUCCIS AS-DENVER AS-HAGGEN AS-HAWAII AS-INTE…"
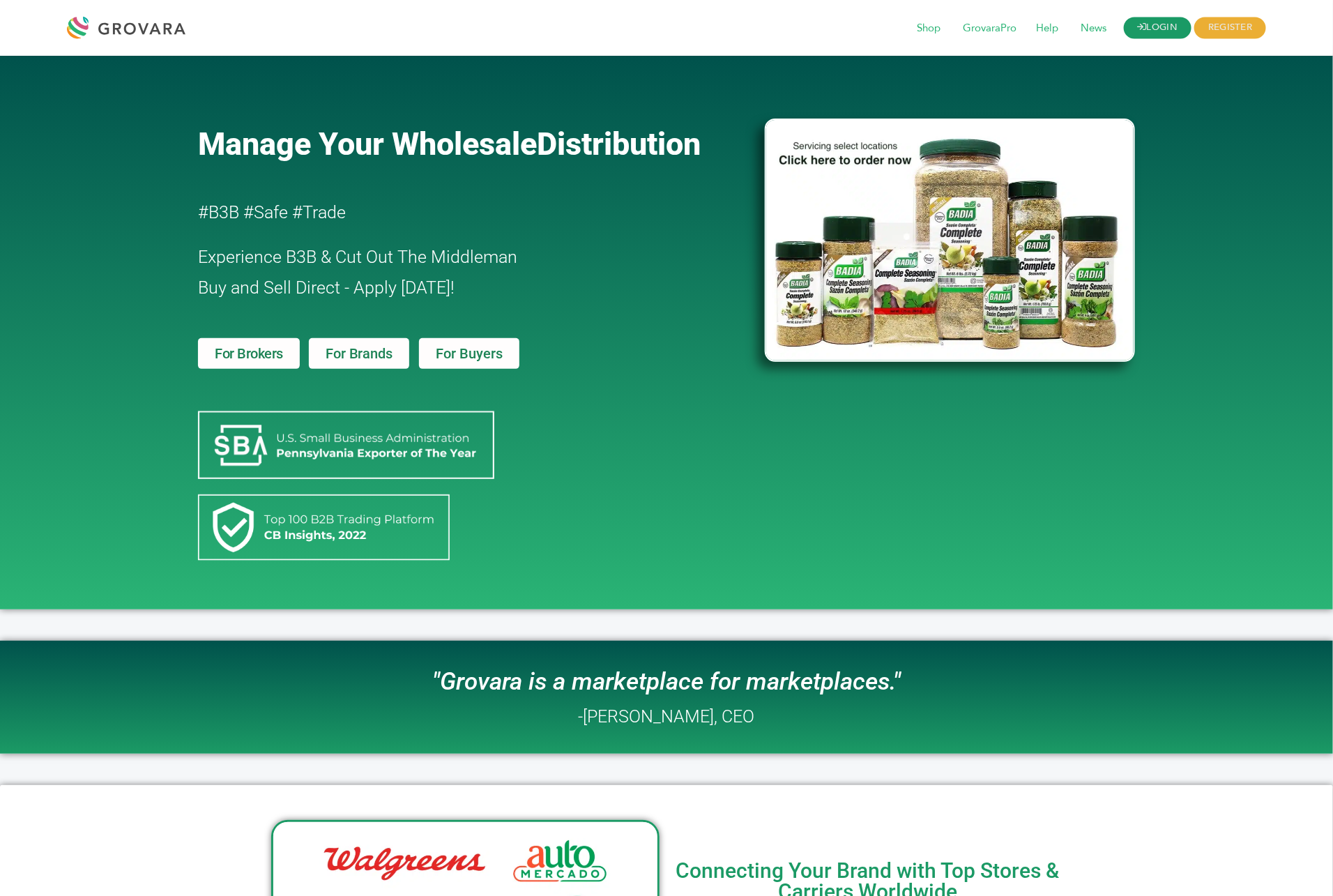
click at [1167, 23] on link "LOGIN" at bounding box center [1158, 28] width 69 height 22
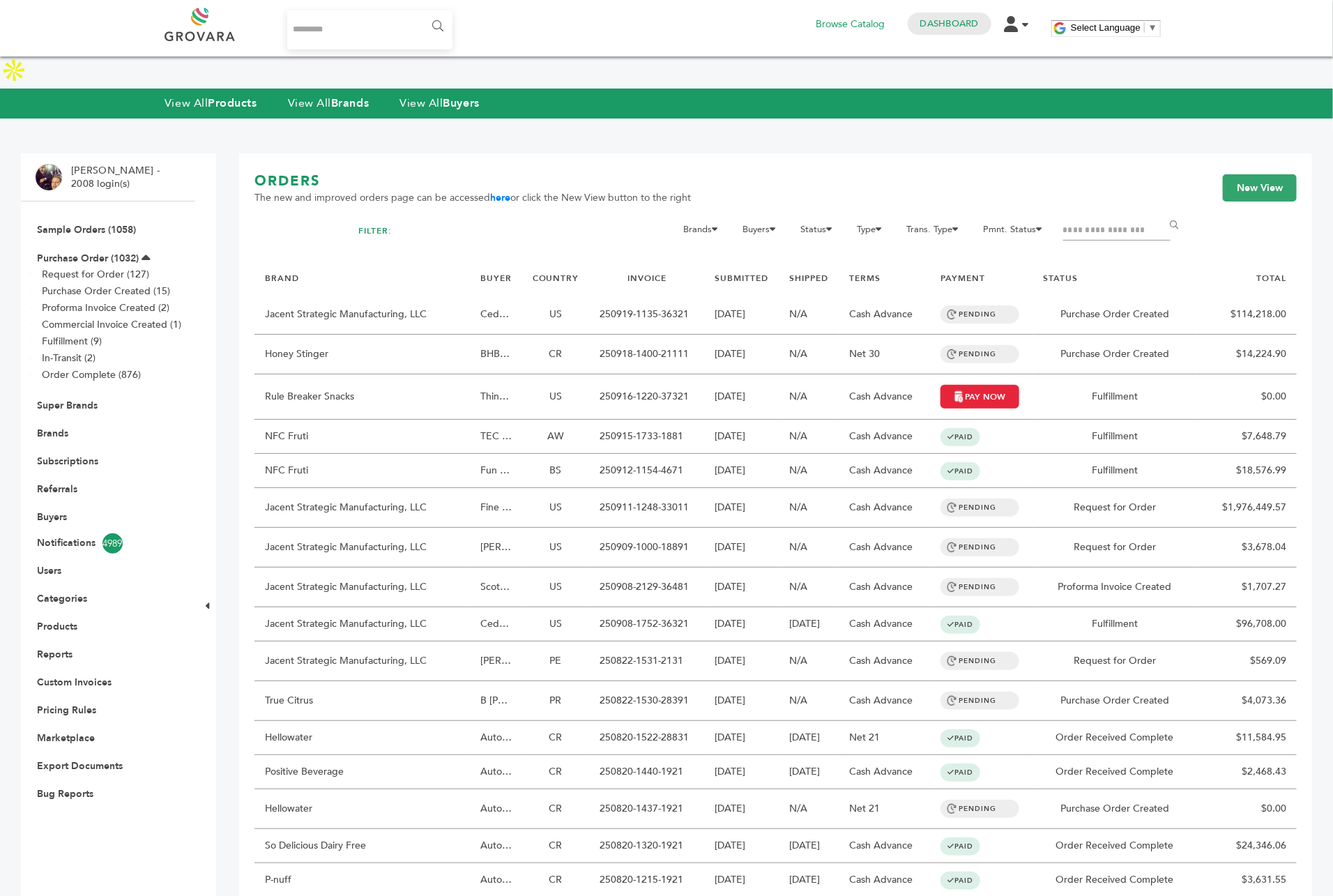
click at [349, 31] on input "Search..." at bounding box center [370, 30] width 165 height 39
type input "*******"
click at [421, 13] on input "******" at bounding box center [437, 26] width 32 height 28
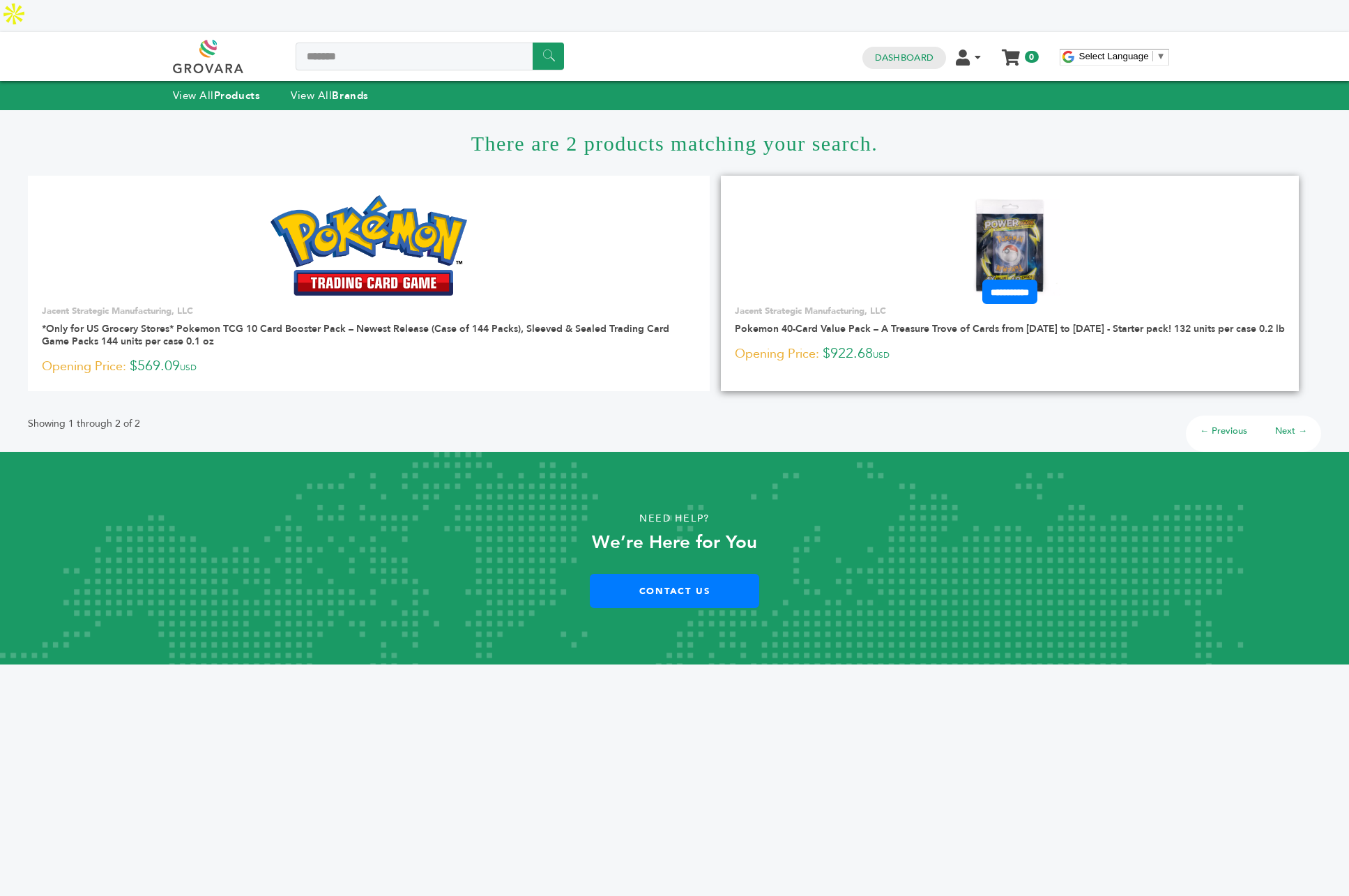
click at [996, 204] on img at bounding box center [1010, 246] width 101 height 101
click at [1017, 199] on img at bounding box center [1010, 246] width 101 height 101
